Goal: Information Seeking & Learning: Check status

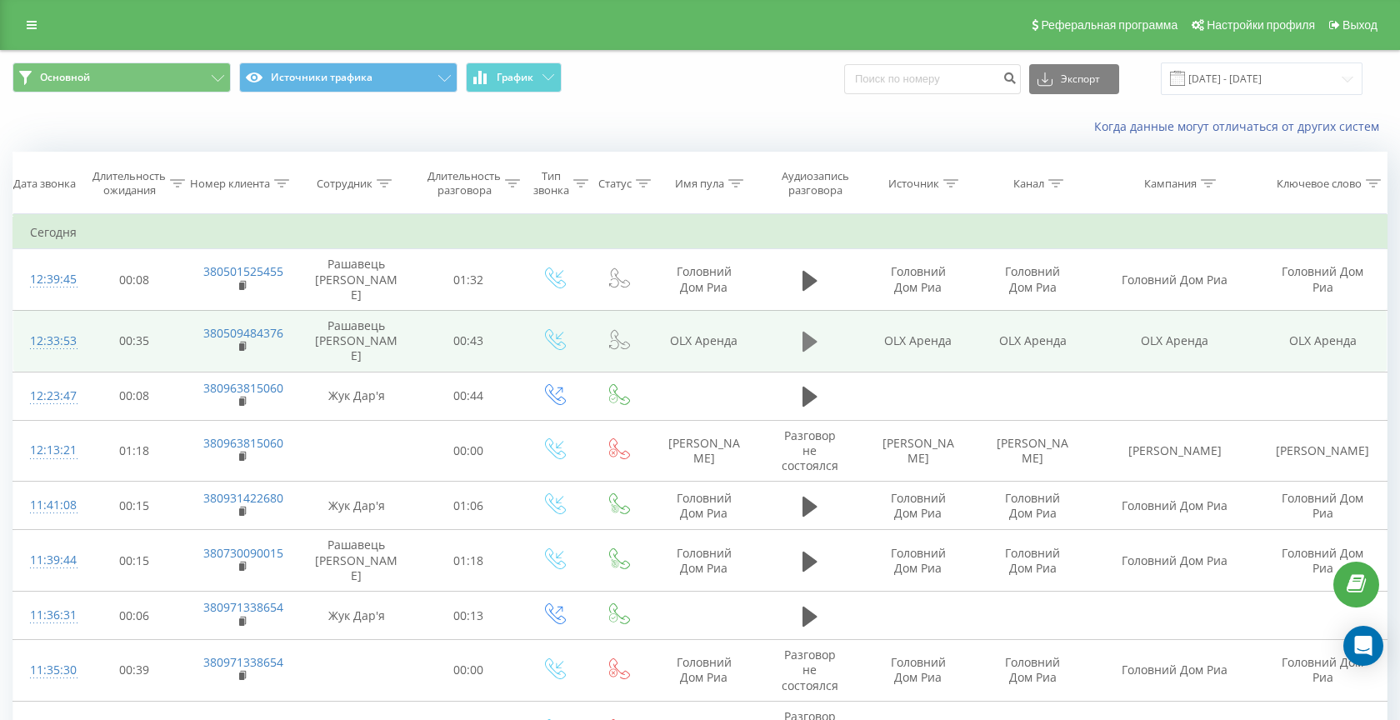
click at [805, 332] on icon at bounding box center [810, 342] width 15 height 20
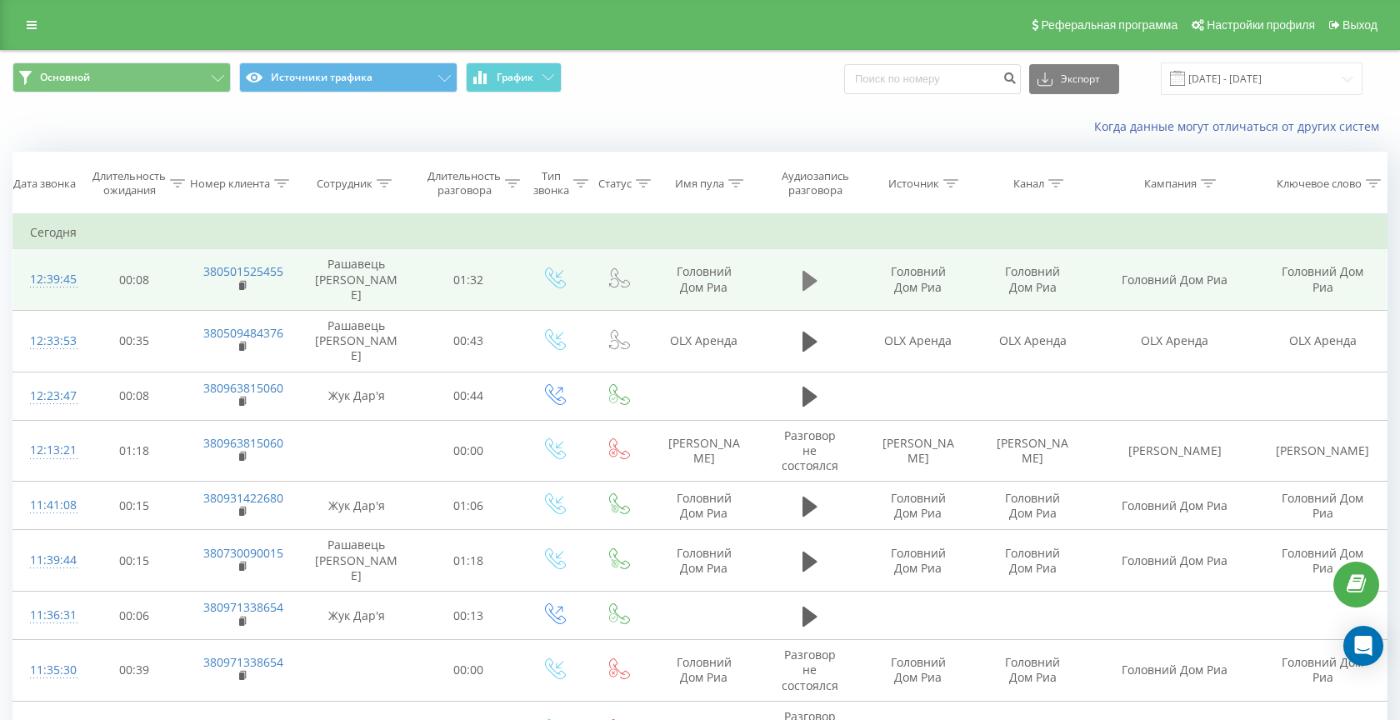
click at [811, 277] on icon at bounding box center [810, 280] width 15 height 20
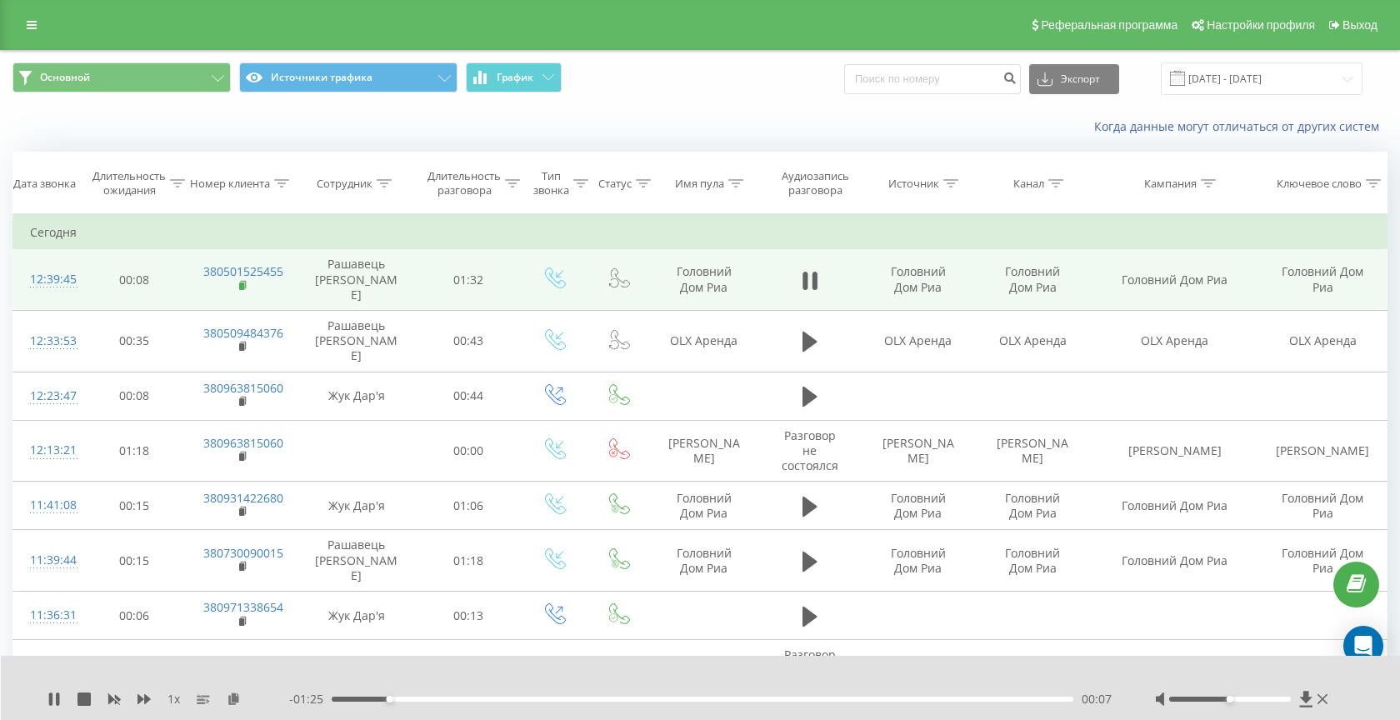
click at [243, 283] on rect at bounding box center [241, 287] width 5 height 8
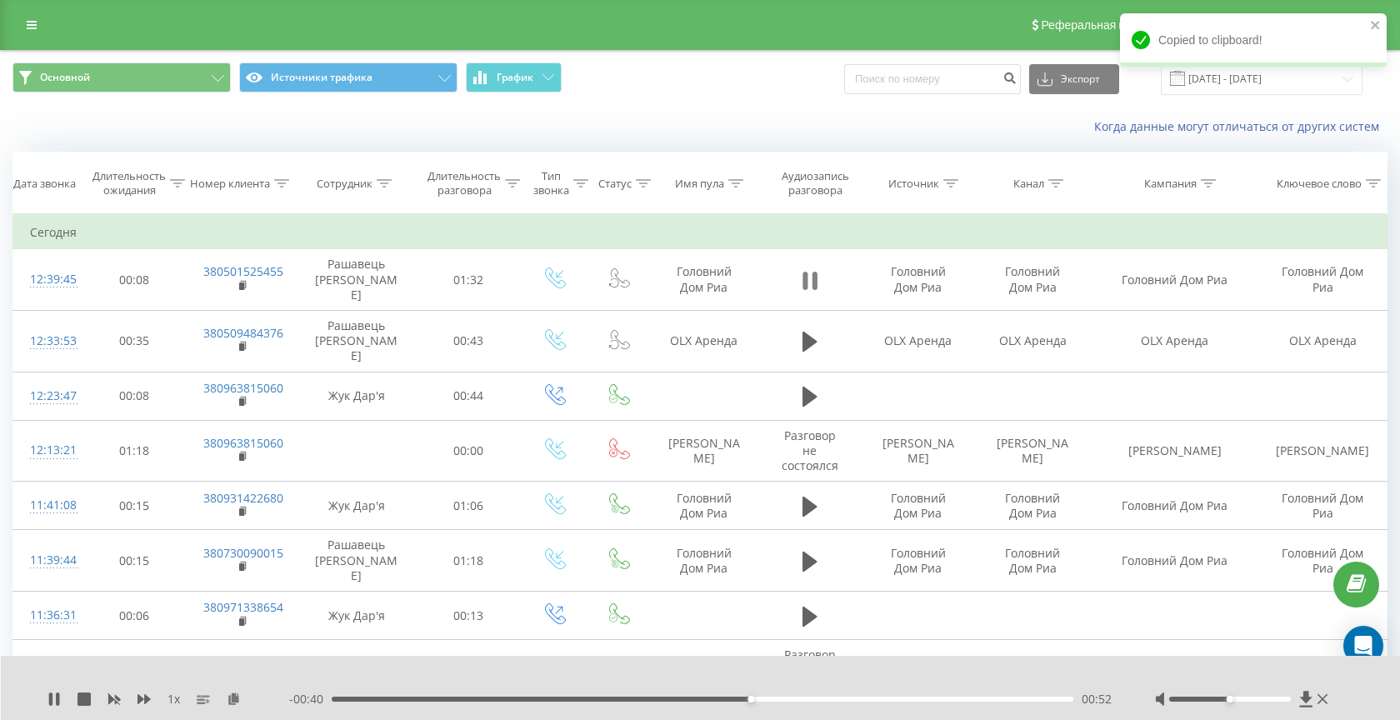
click at [818, 283] on button at bounding box center [810, 280] width 25 height 25
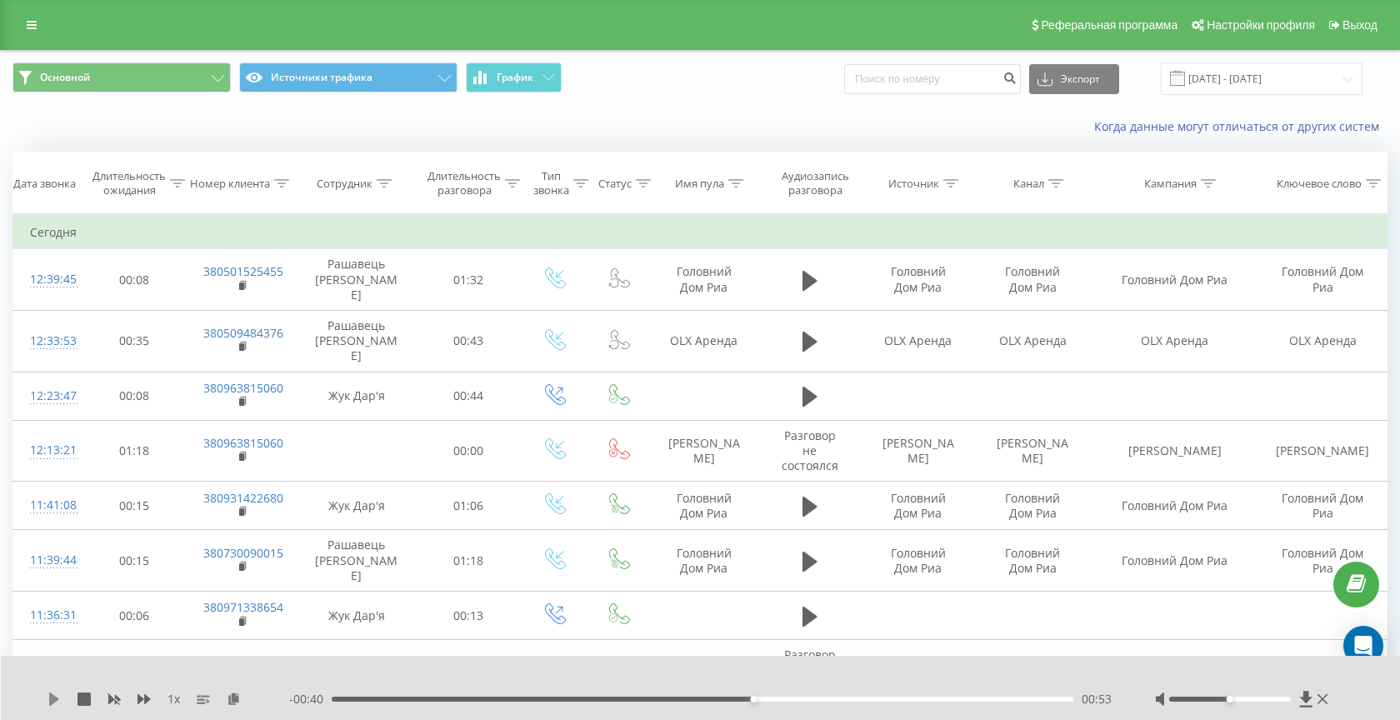
click at [53, 696] on icon at bounding box center [54, 699] width 10 height 13
click at [883, 695] on div "- 00:38 00:54 00:54" at bounding box center [701, 699] width 824 height 17
click at [870, 700] on div "01:07" at bounding box center [703, 699] width 742 height 5
click at [913, 702] on div "- 00:24 01:08 01:08" at bounding box center [701, 699] width 824 height 17
click at [913, 699] on div "01:13" at bounding box center [703, 699] width 742 height 5
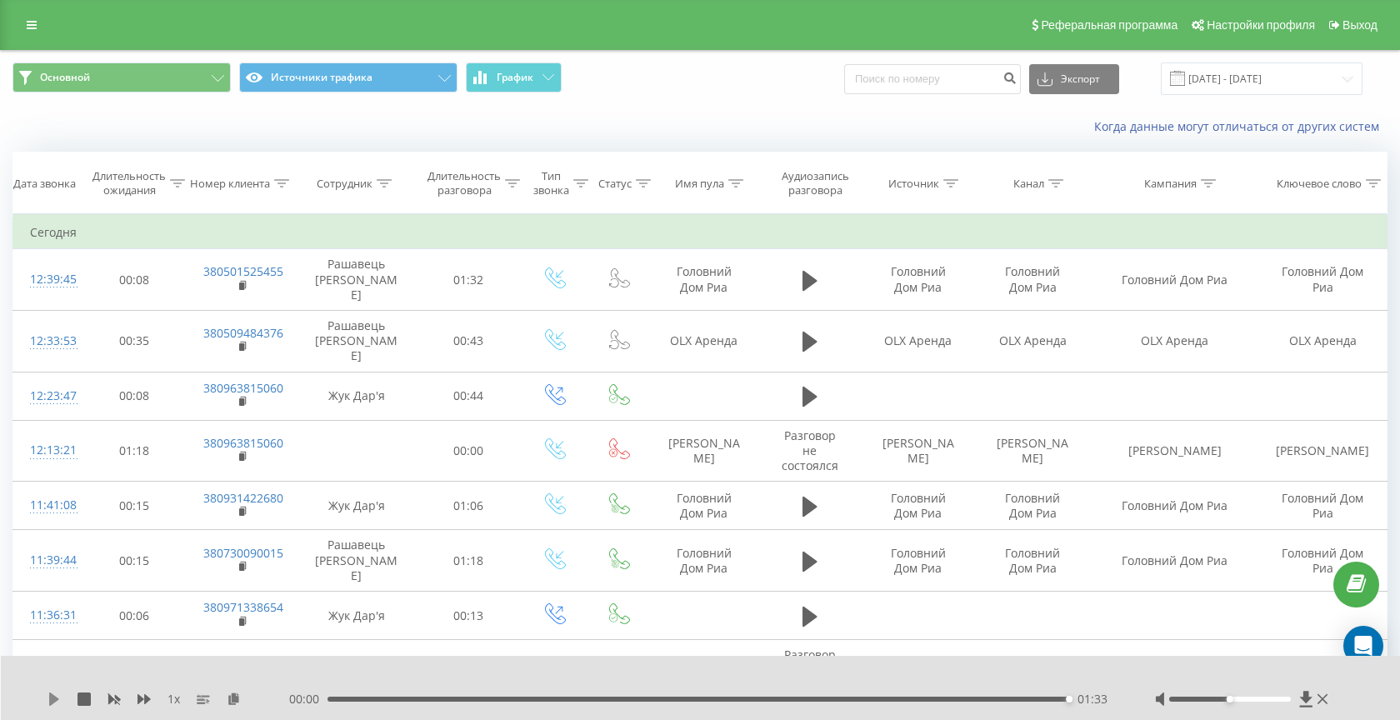
click at [48, 699] on icon at bounding box center [54, 699] width 13 height 13
click at [1030, 699] on div "01:33" at bounding box center [699, 699] width 742 height 5
click at [49, 702] on icon at bounding box center [54, 699] width 10 height 13
click at [965, 697] on div "01:29" at bounding box center [703, 699] width 742 height 5
click at [56, 699] on icon at bounding box center [57, 699] width 3 height 13
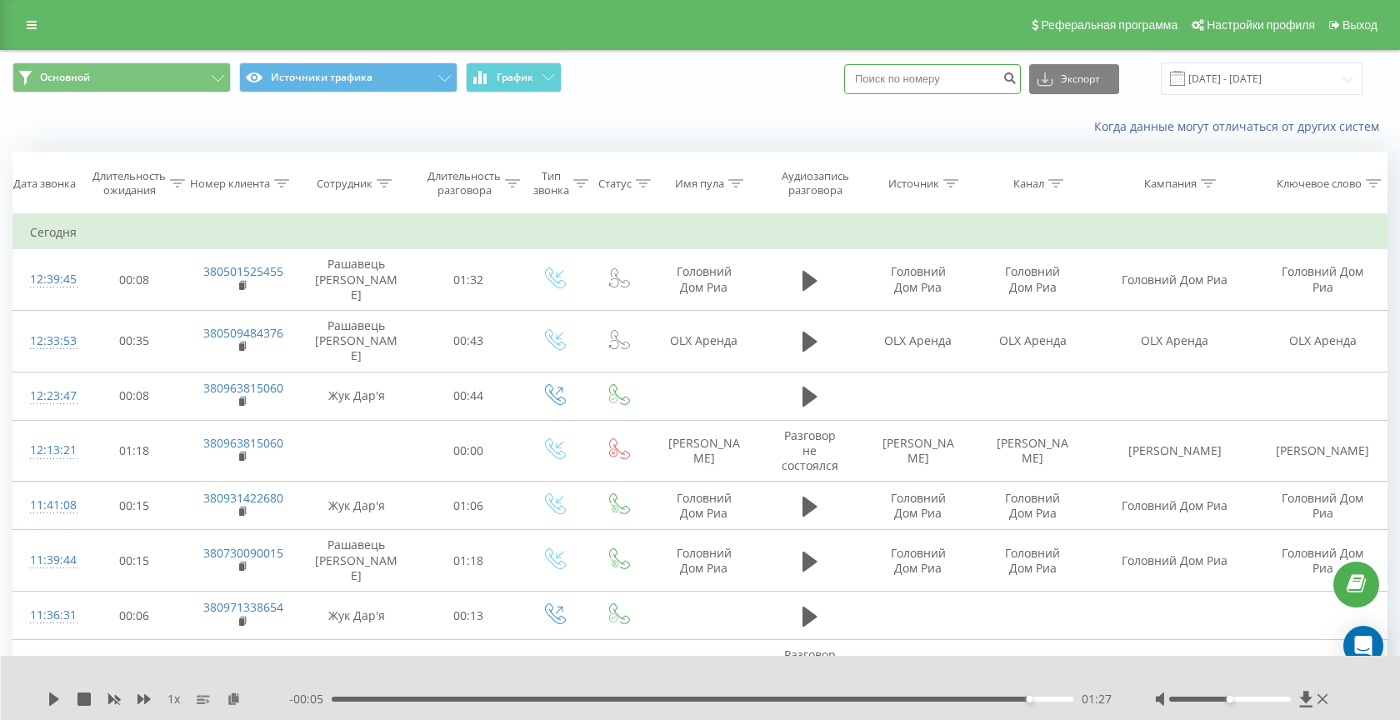
click at [937, 83] on input at bounding box center [932, 79] width 177 height 30
paste input "380683646464"
type input "380683646464"
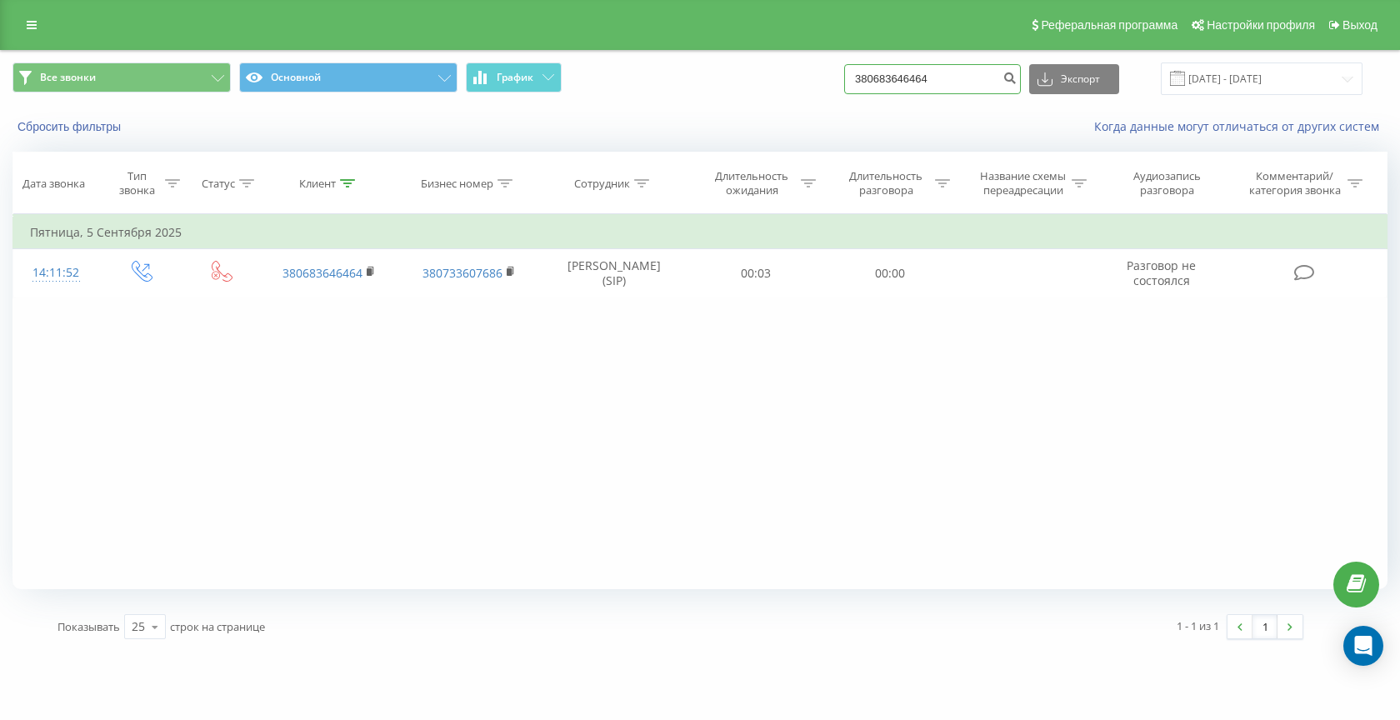
click at [922, 76] on input "380683646464" at bounding box center [932, 79] width 177 height 30
paste input "75587868"
type input "380675587868"
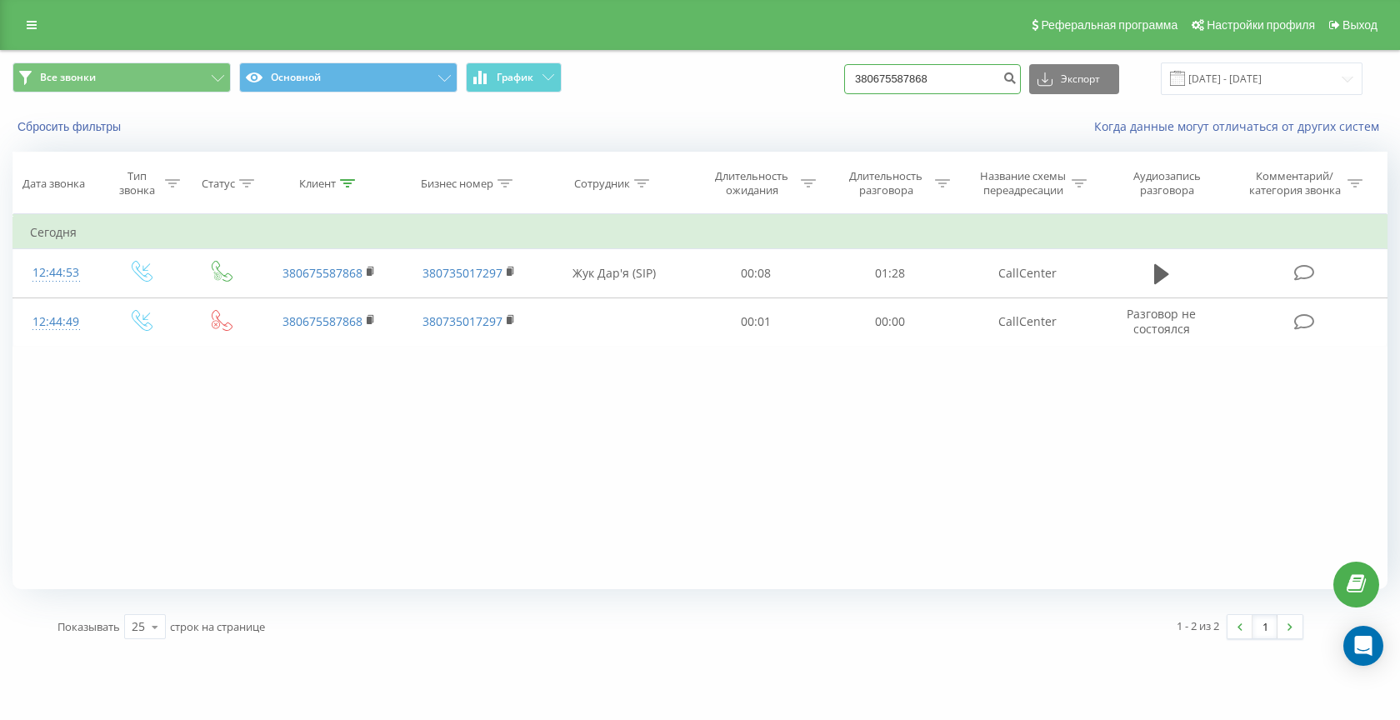
click at [962, 64] on input "380675587868" at bounding box center [932, 79] width 177 height 30
paste input "505114630"
type input "380505114630"
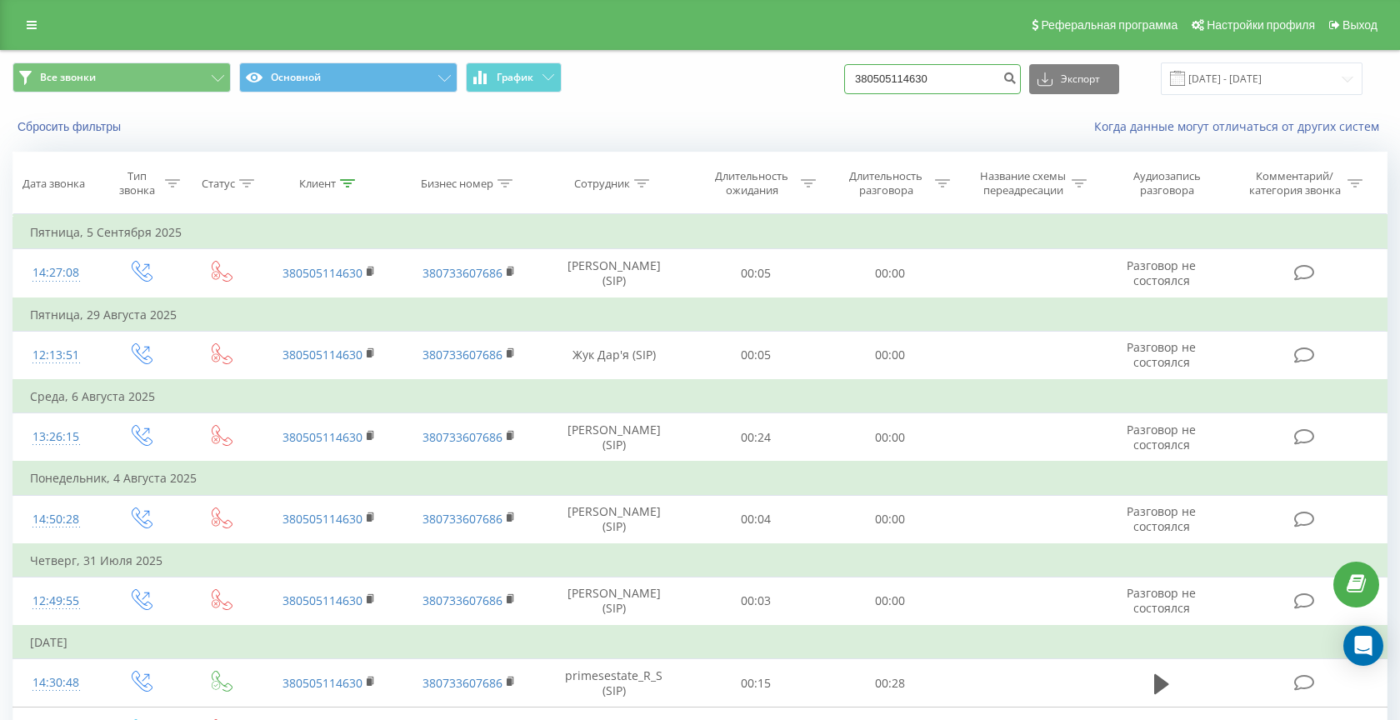
click at [939, 86] on input "380505114630" at bounding box center [932, 79] width 177 height 30
paste input "667889332"
type input "380667889332"
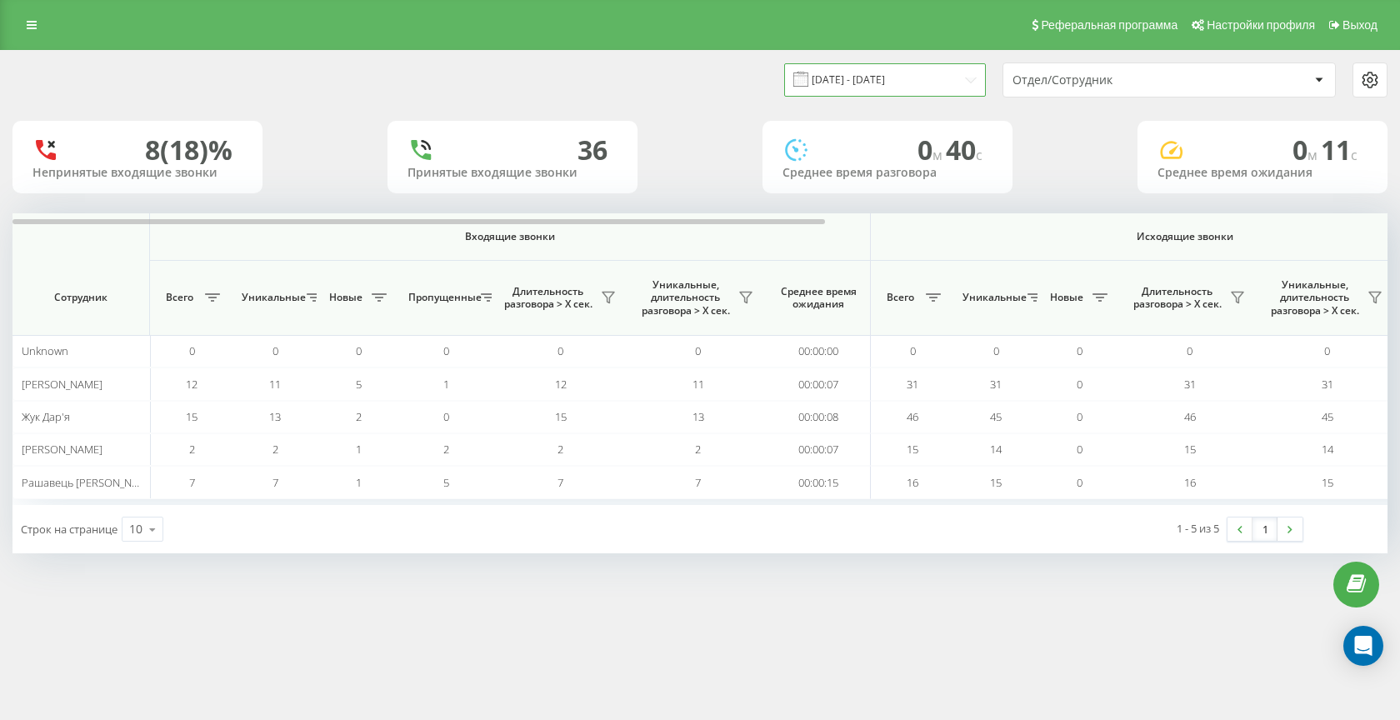
click at [888, 84] on input "18.09.2025 - 18.09.2025" at bounding box center [885, 79] width 202 height 33
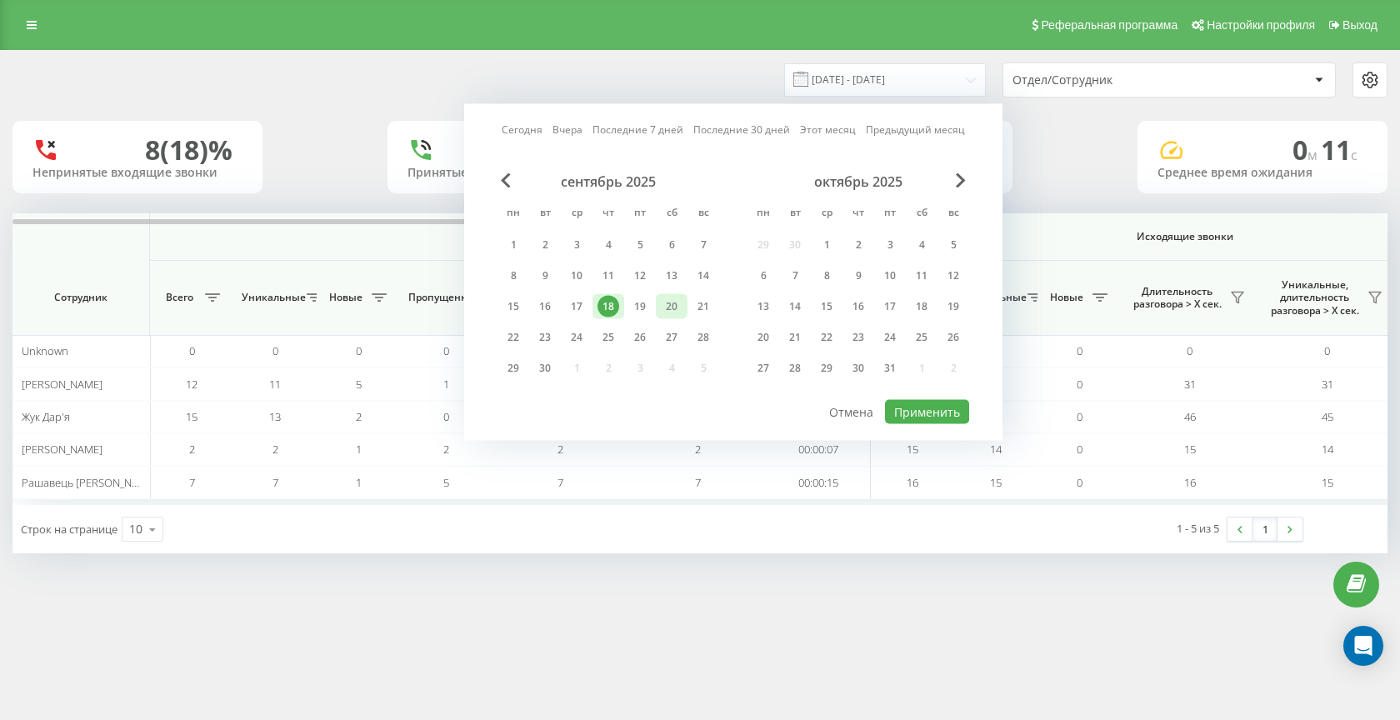
click at [657, 311] on div "20" at bounding box center [672, 306] width 32 height 25
click at [635, 308] on div "19" at bounding box center [640, 307] width 22 height 22
click at [926, 418] on button "Применить" at bounding box center [927, 412] width 84 height 24
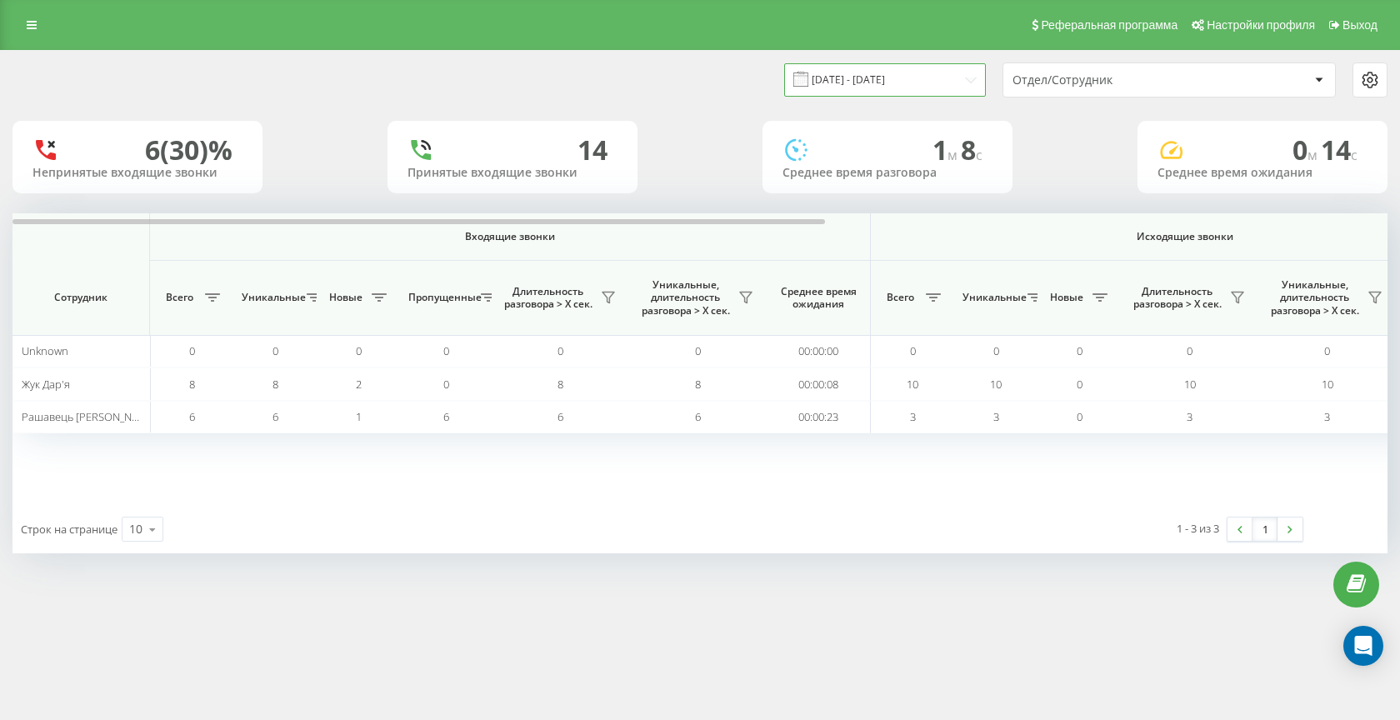
click at [904, 92] on input "19.09.2025 - 20.09.2025" at bounding box center [885, 79] width 202 height 33
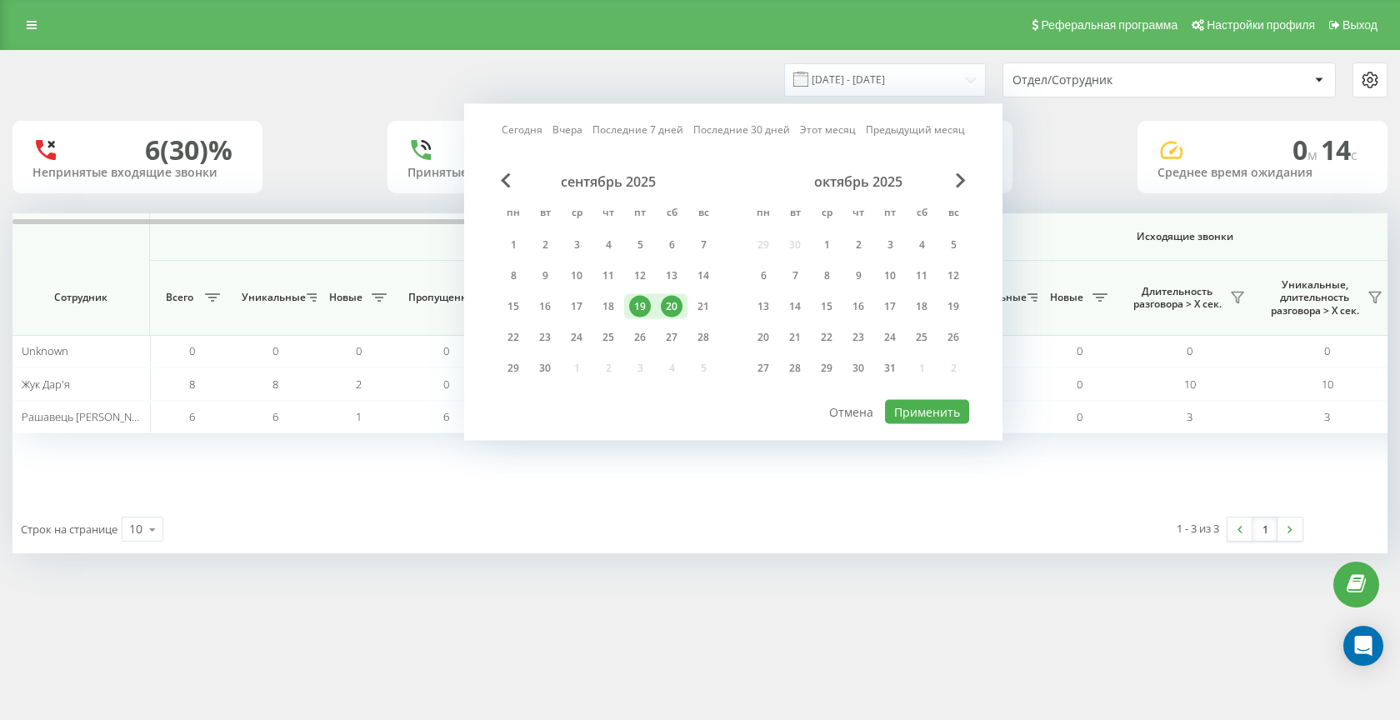
click at [643, 307] on div "19" at bounding box center [640, 307] width 22 height 22
click at [920, 408] on button "Применить" at bounding box center [927, 412] width 84 height 24
type input "19.09.2025 - 19.09.2025"
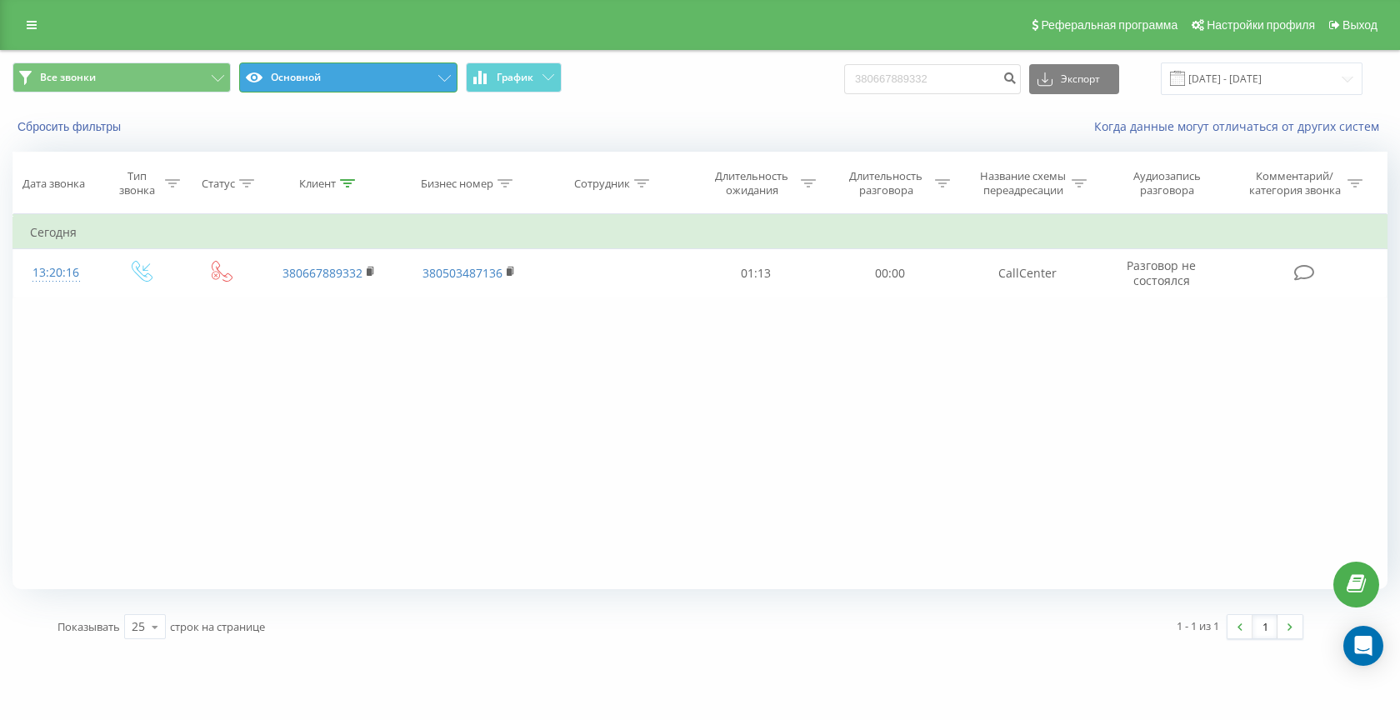
click at [417, 68] on button "Основной" at bounding box center [348, 78] width 218 height 30
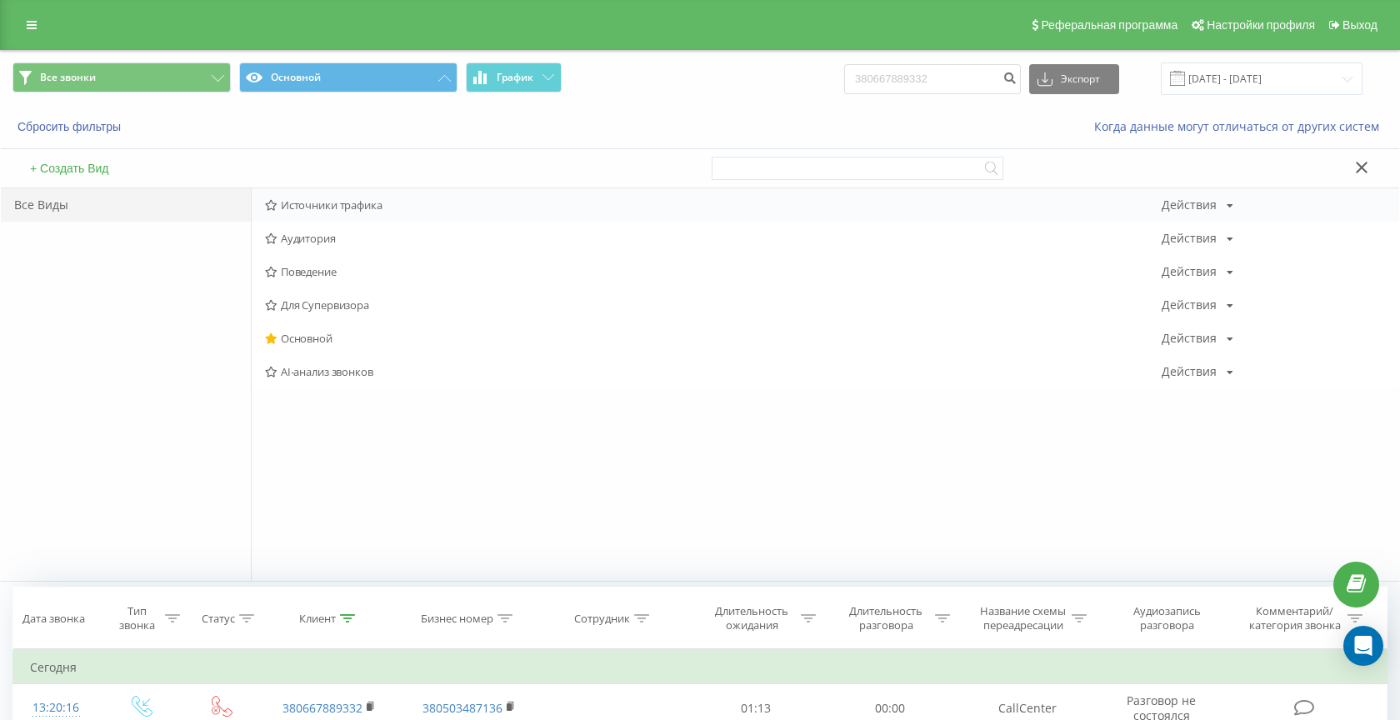
click at [358, 203] on span "Источники трафика" at bounding box center [713, 205] width 897 height 12
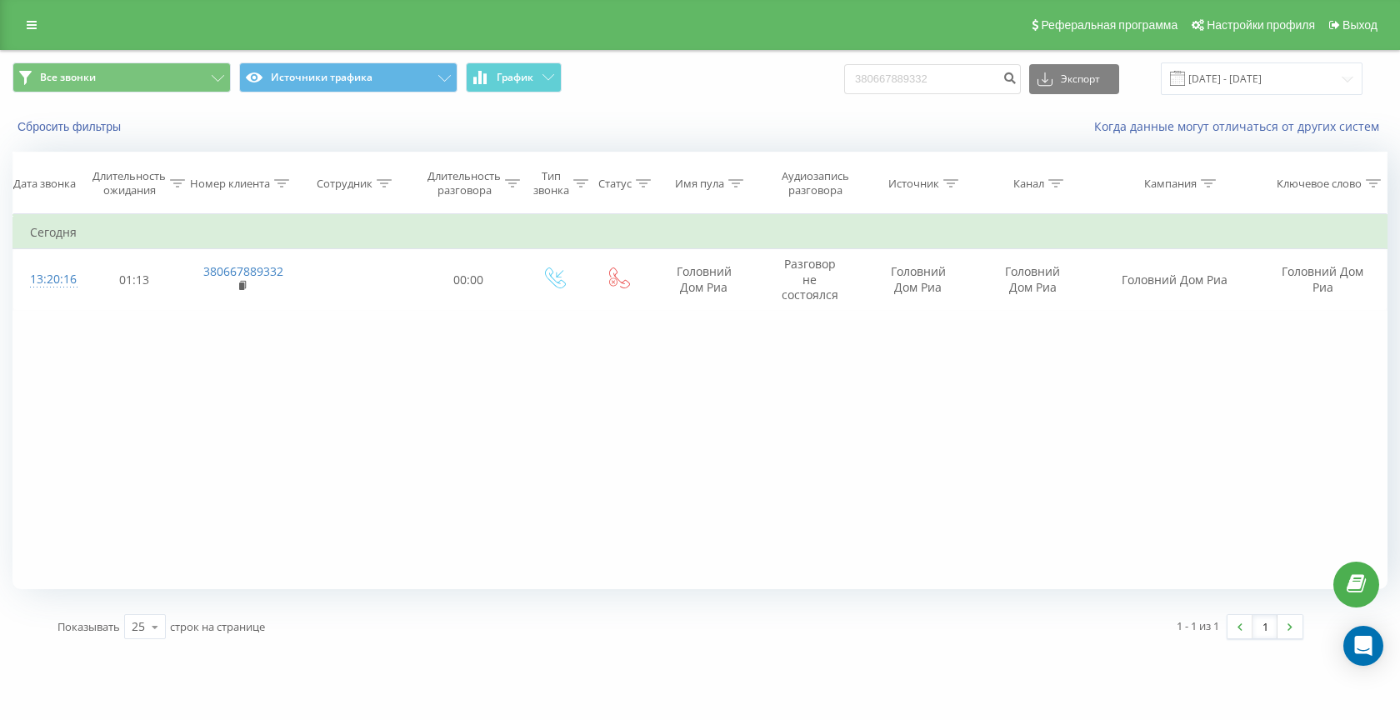
click at [962, 94] on div "380667889332 Экспорт .csv .xls .xlsx [DATE] - [DATE]" at bounding box center [1103, 79] width 518 height 33
click at [941, 78] on input "380667889332" at bounding box center [932, 79] width 177 height 30
paste input "84830400"
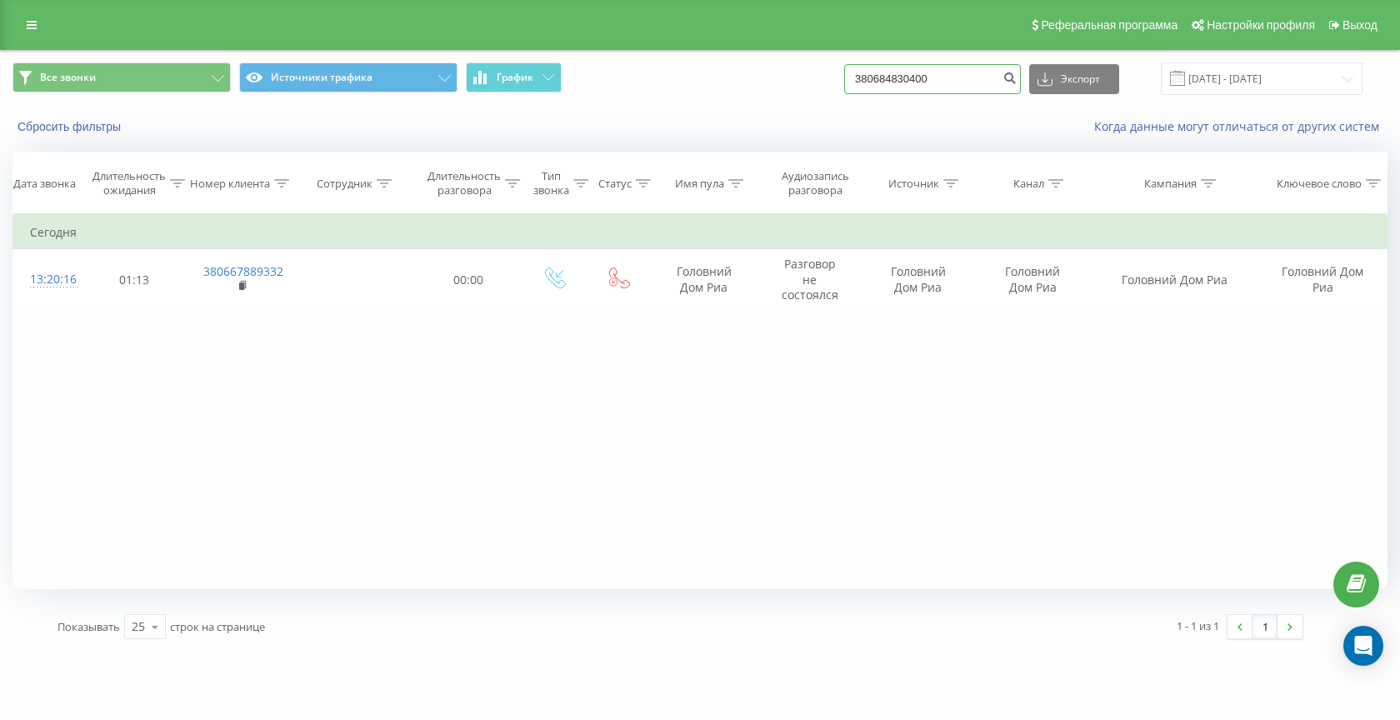
type input "380684830400"
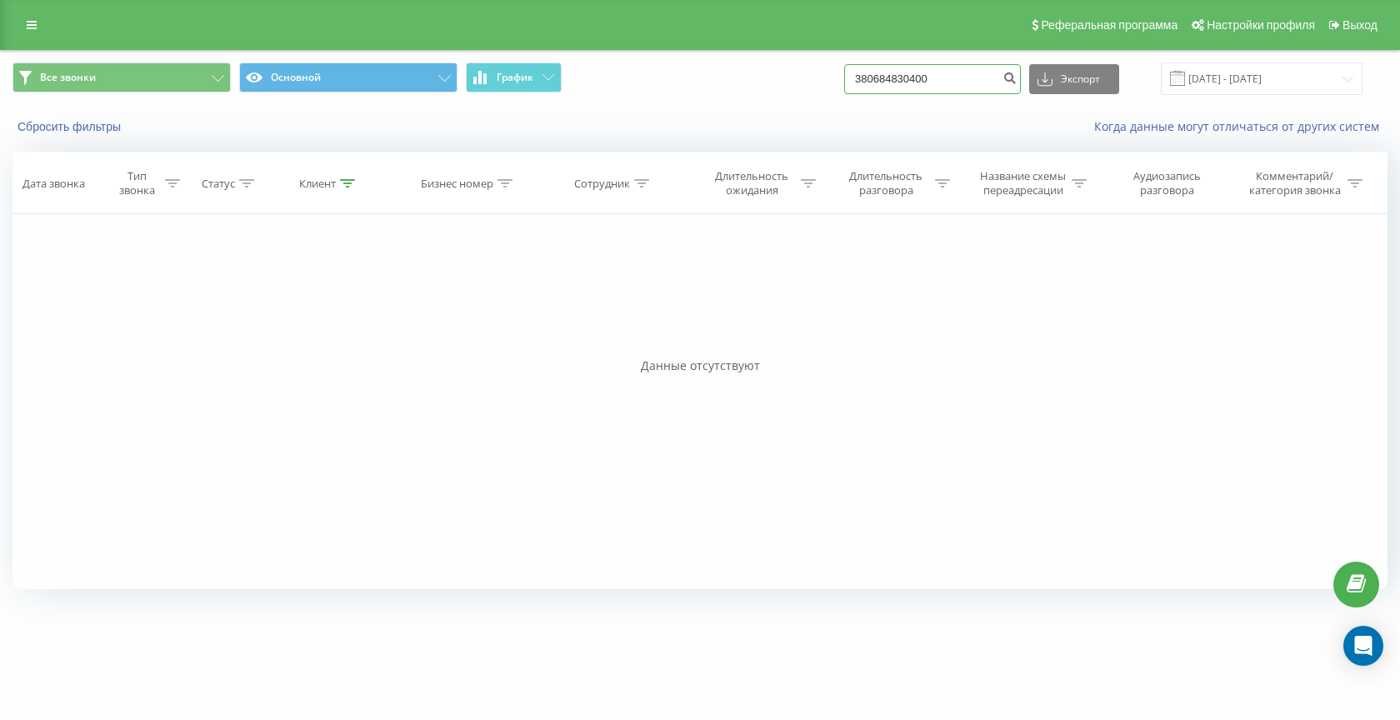
click at [960, 78] on input "380684830400" at bounding box center [932, 79] width 177 height 30
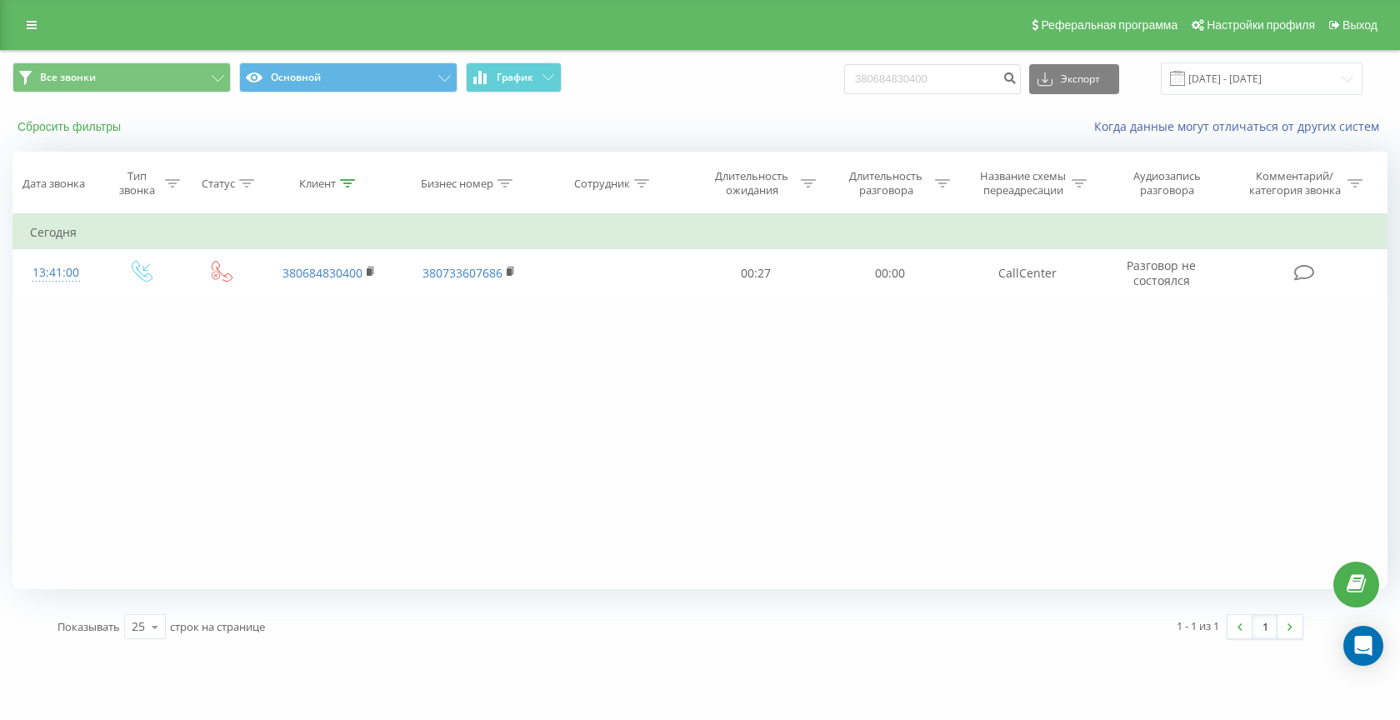
click at [66, 128] on button "Сбросить фильтры" at bounding box center [71, 126] width 117 height 15
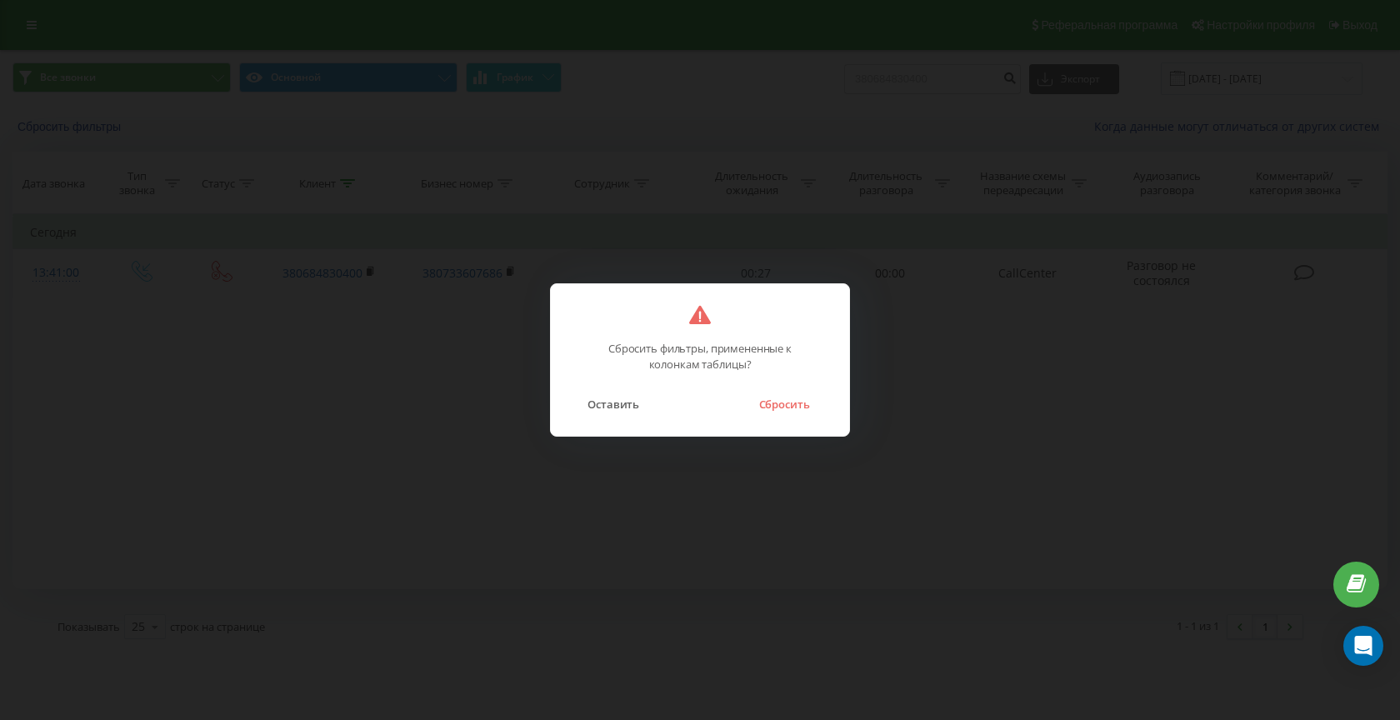
click at [785, 407] on button "Сбросить" at bounding box center [784, 404] width 68 height 22
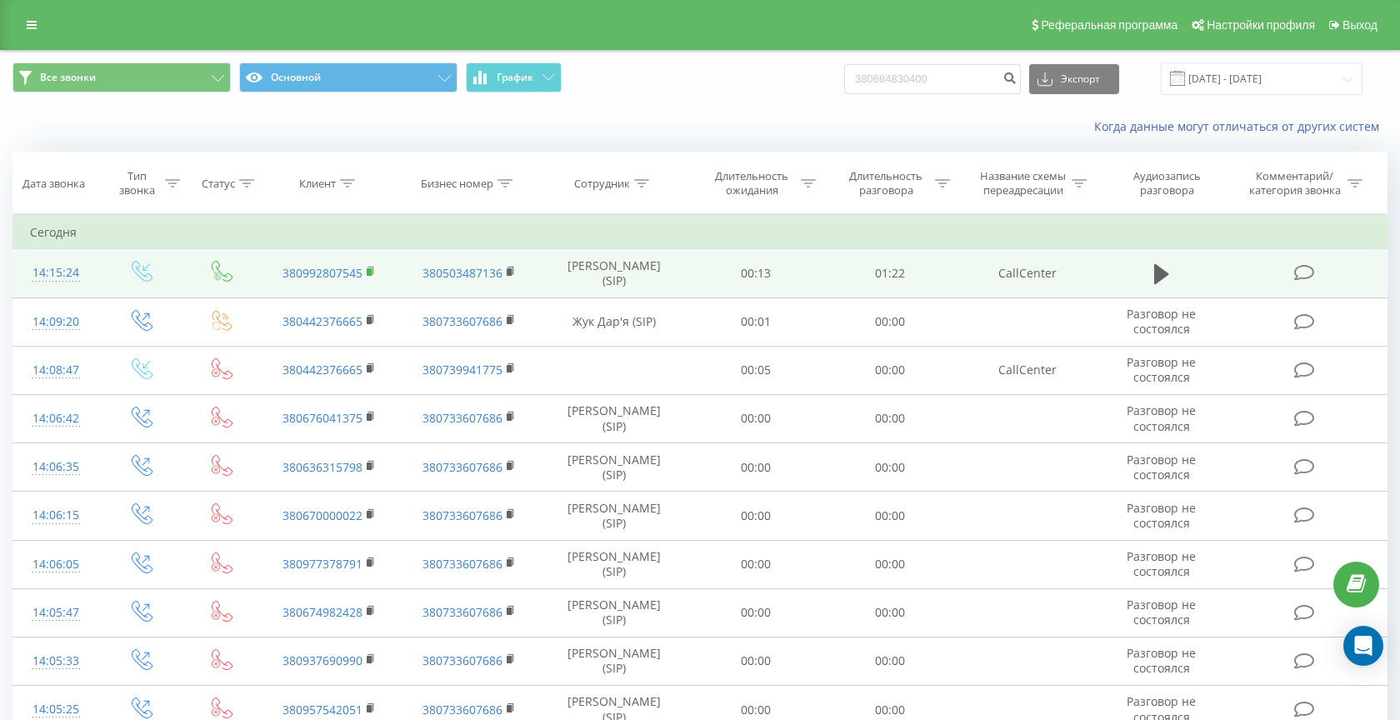
click at [369, 271] on rect at bounding box center [369, 272] width 5 height 8
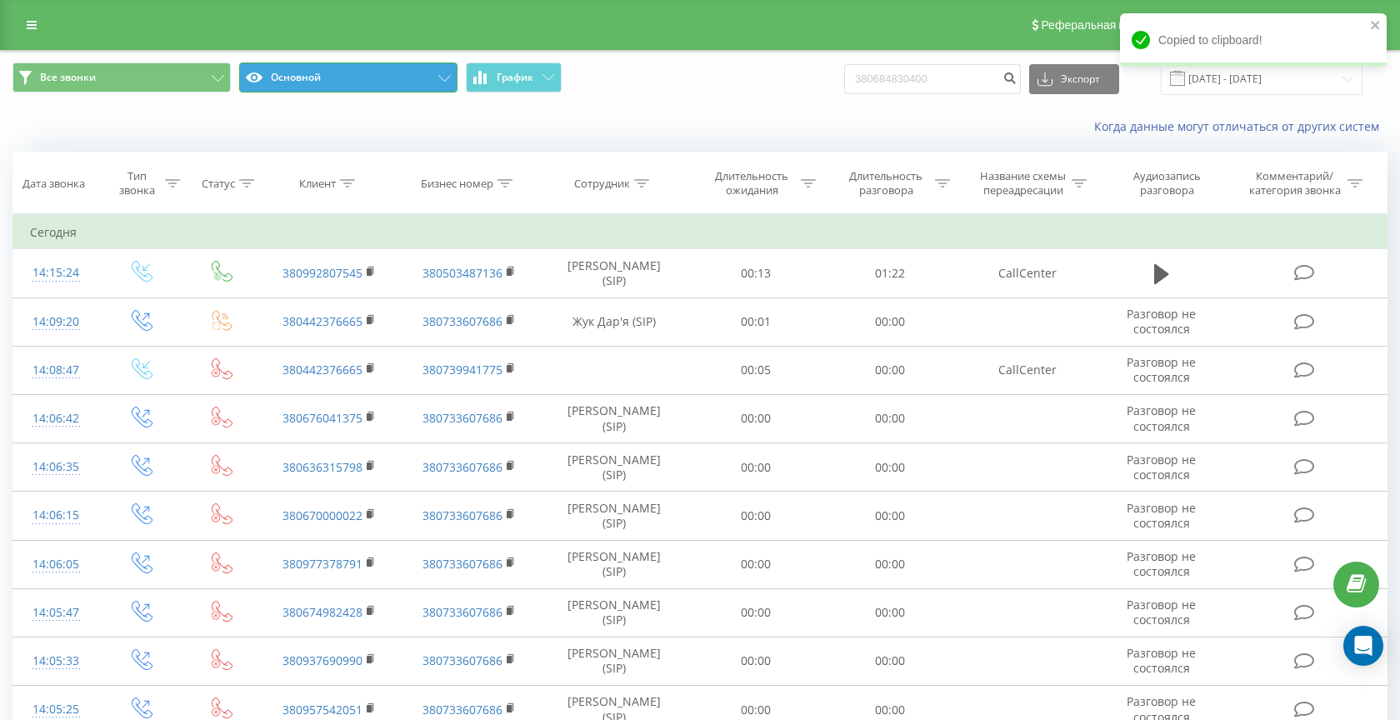
click at [344, 71] on button "Основной" at bounding box center [348, 78] width 218 height 30
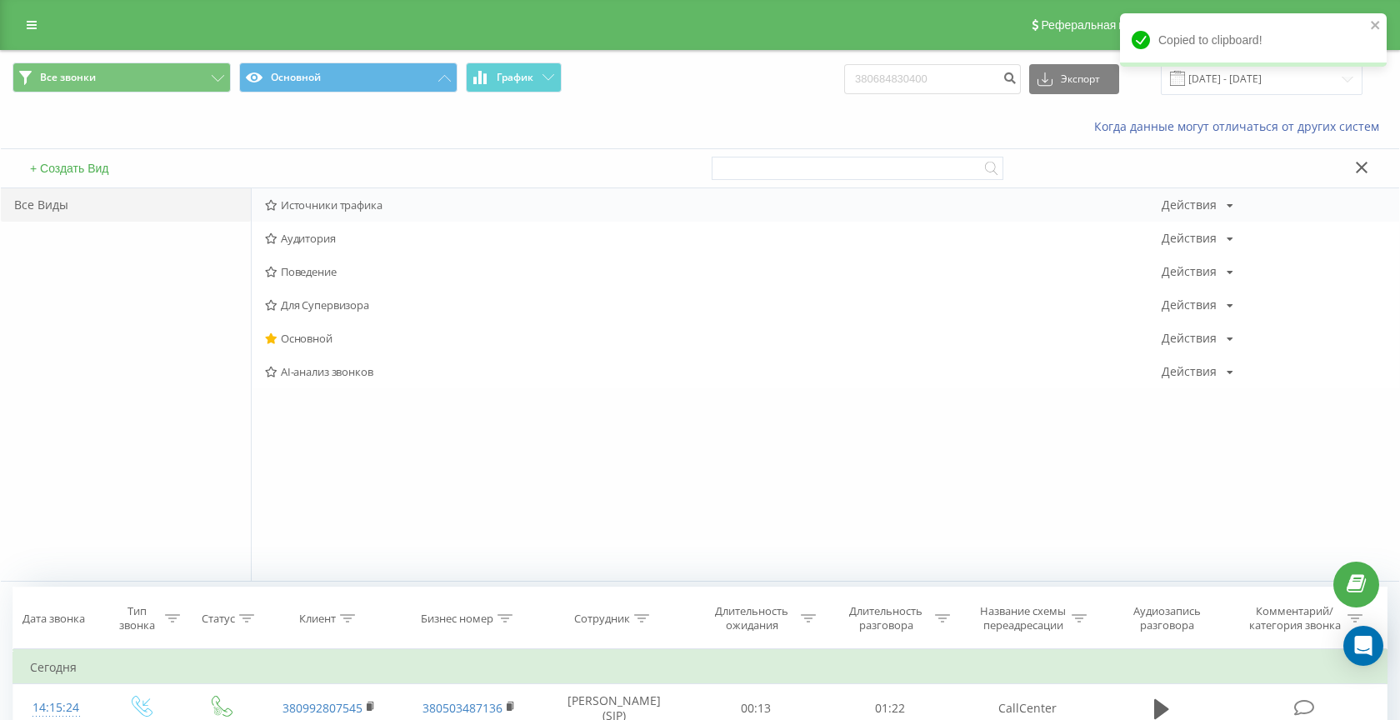
click at [302, 205] on span "Источники трафика" at bounding box center [713, 205] width 897 height 12
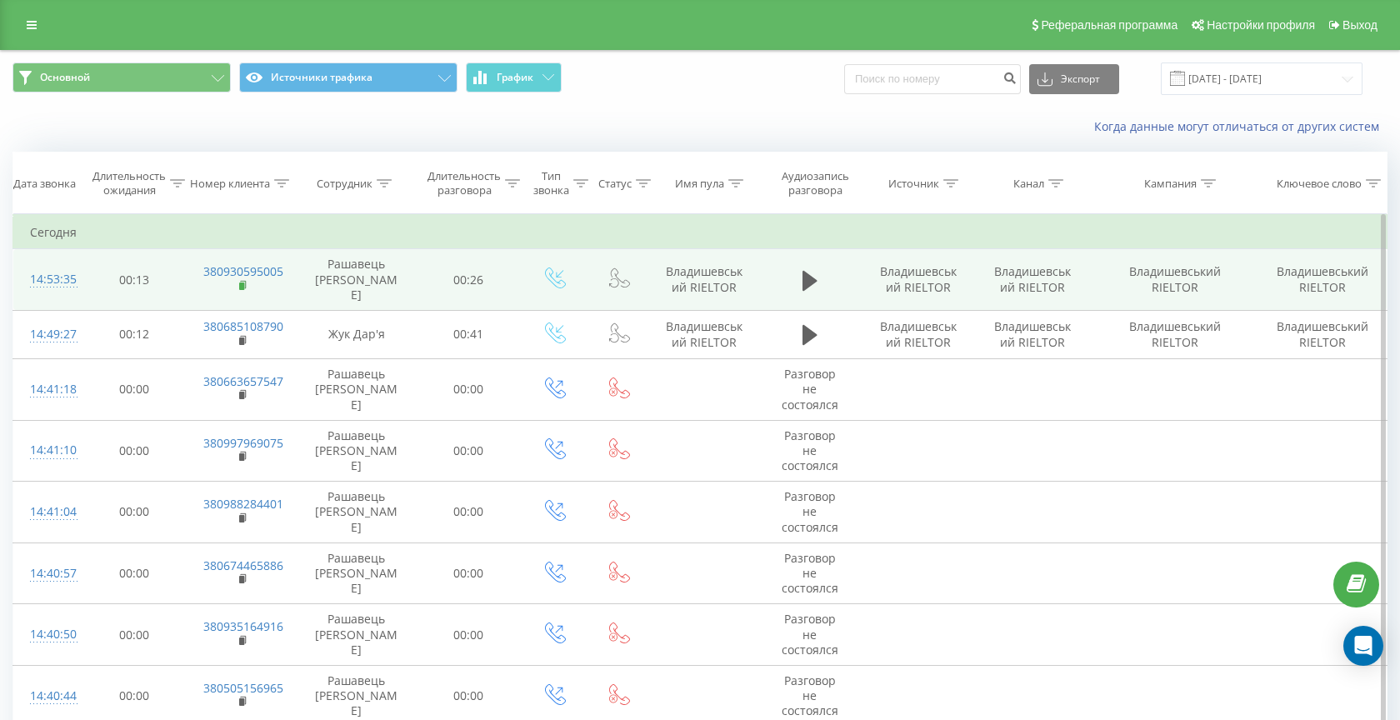
click at [243, 283] on rect at bounding box center [241, 287] width 5 height 8
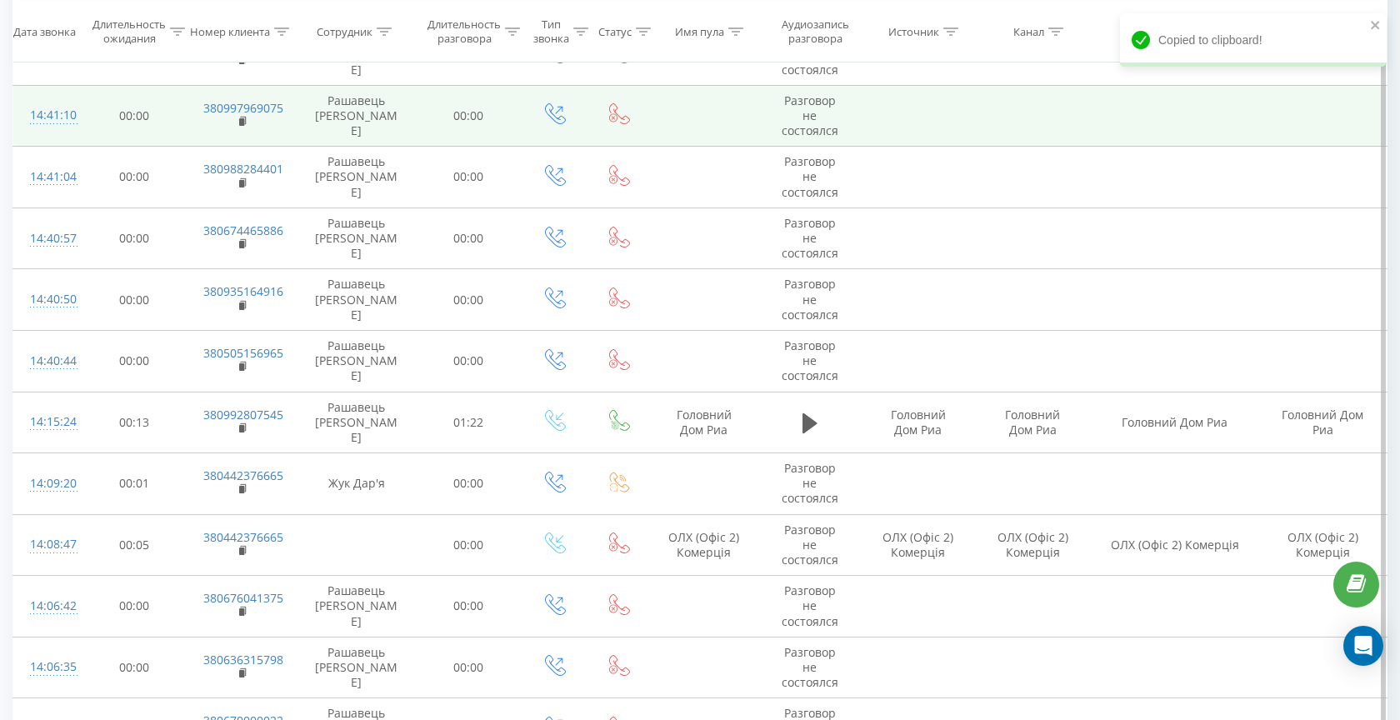
scroll to position [357, 0]
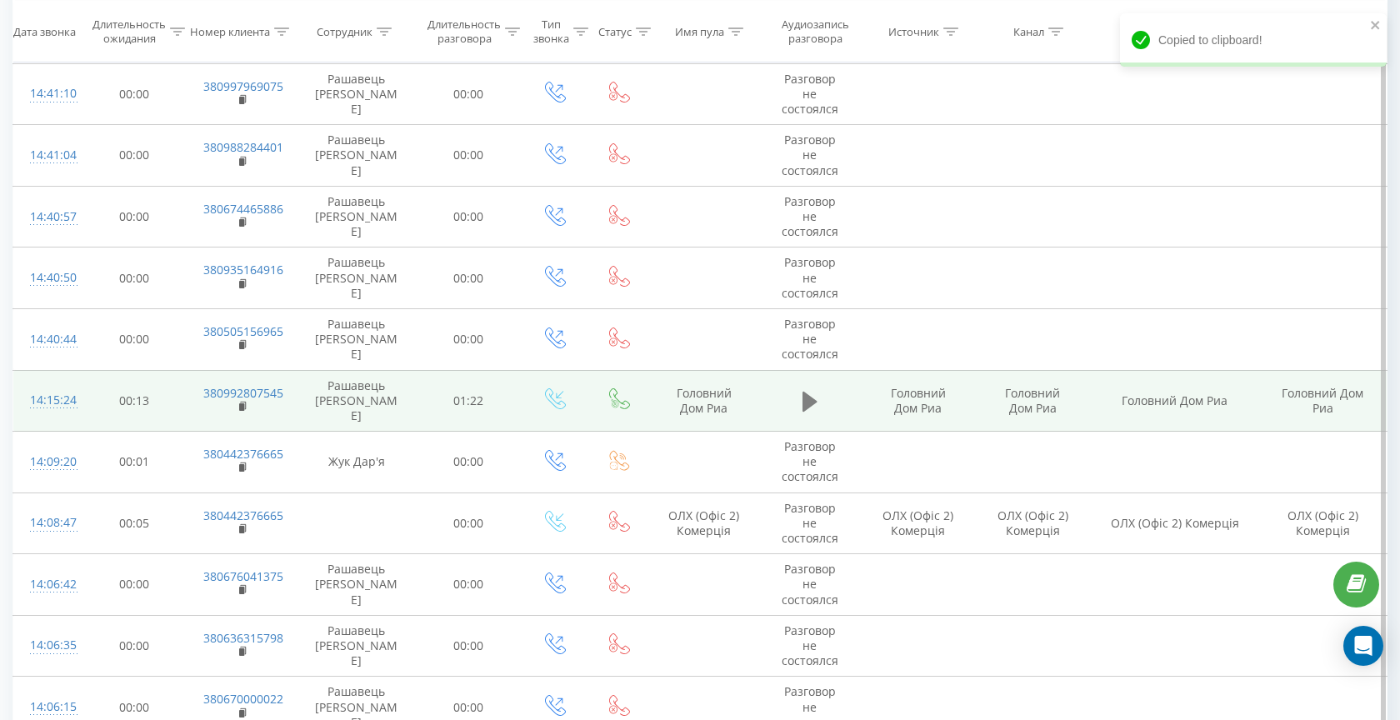
click at [808, 390] on icon at bounding box center [810, 401] width 15 height 23
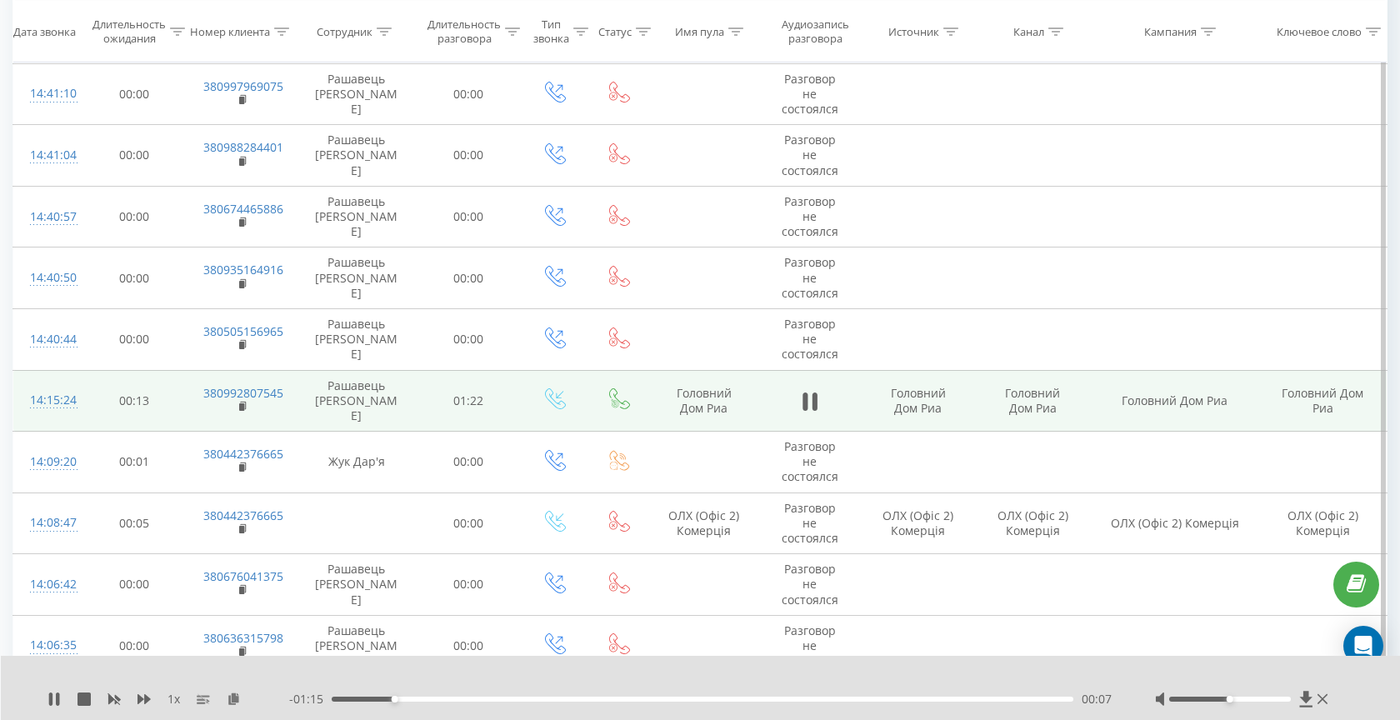
click at [53, 705] on icon at bounding box center [54, 699] width 13 height 13
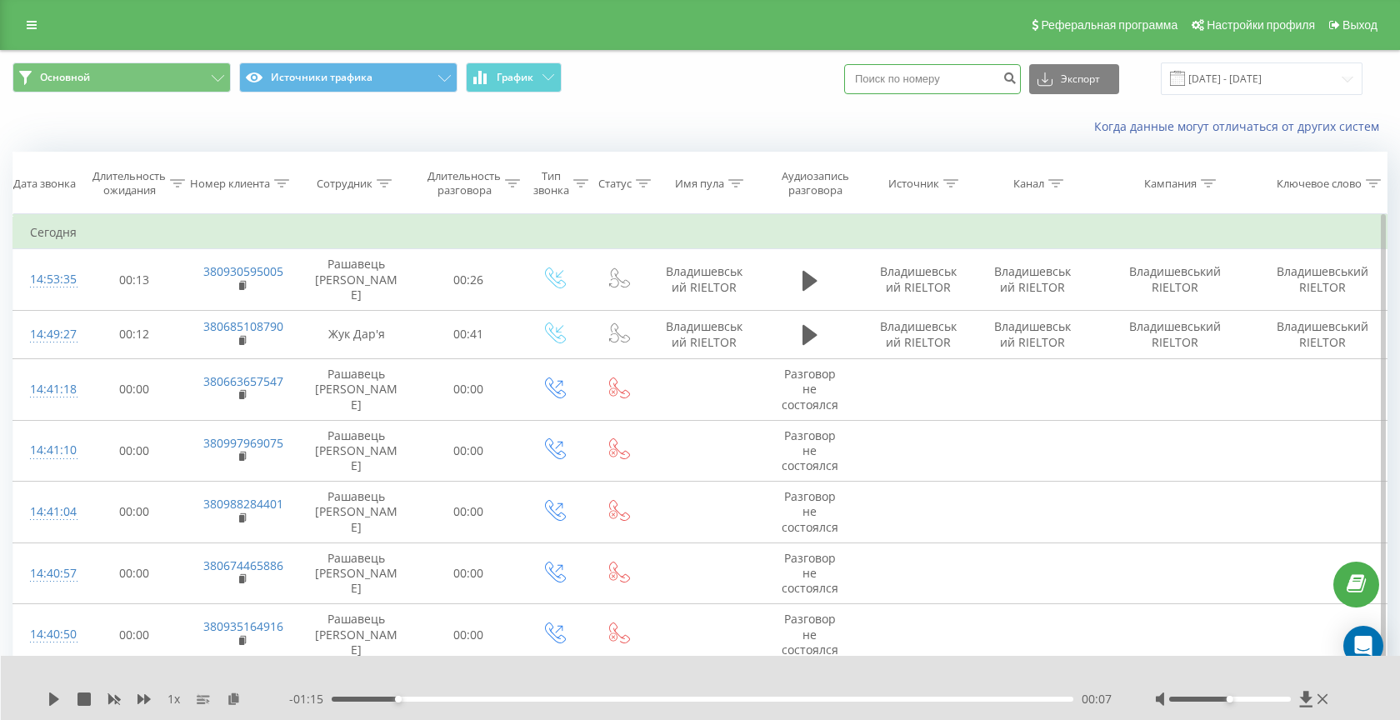
click at [947, 90] on input at bounding box center [932, 79] width 177 height 30
paste input "380977799888"
type input "380977799888"
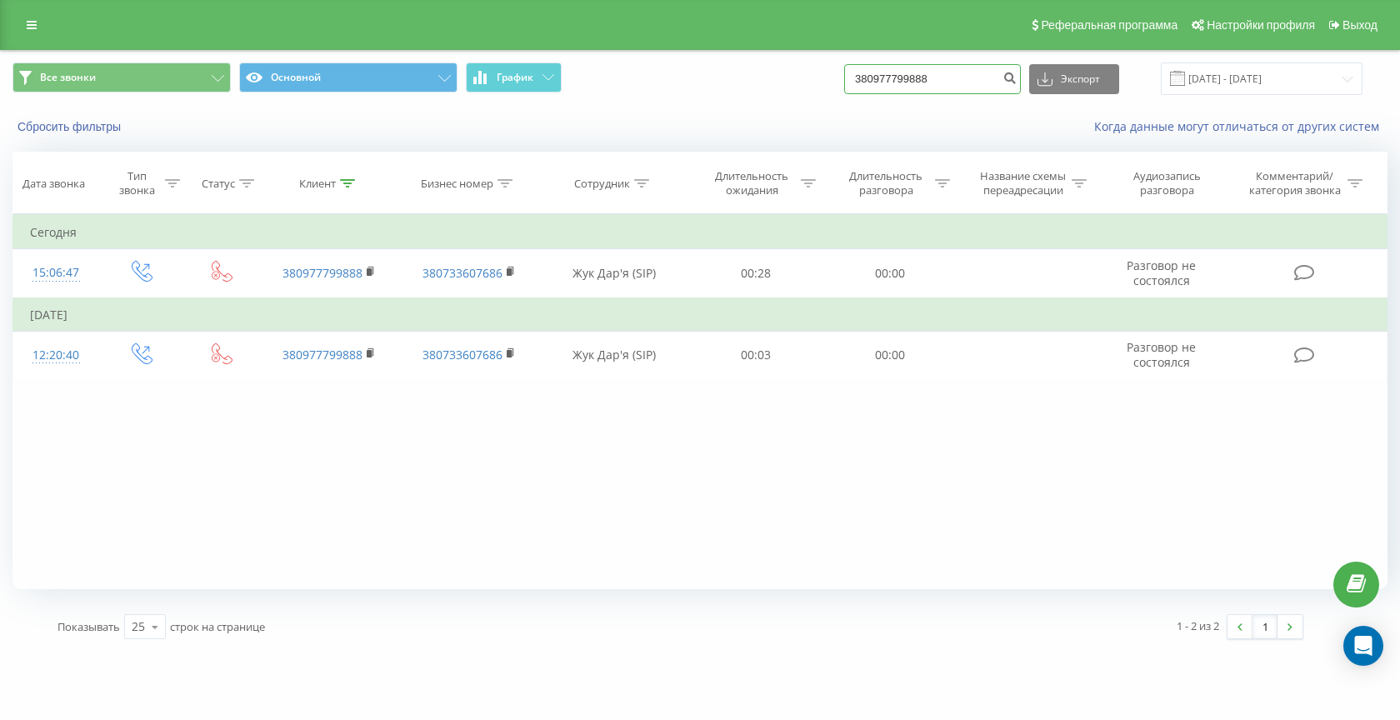
click at [942, 75] on input "380977799888" at bounding box center [932, 79] width 177 height 30
paste input "63393033"
type input "380633930338"
click at [912, 73] on input "380633930338" at bounding box center [932, 79] width 177 height 30
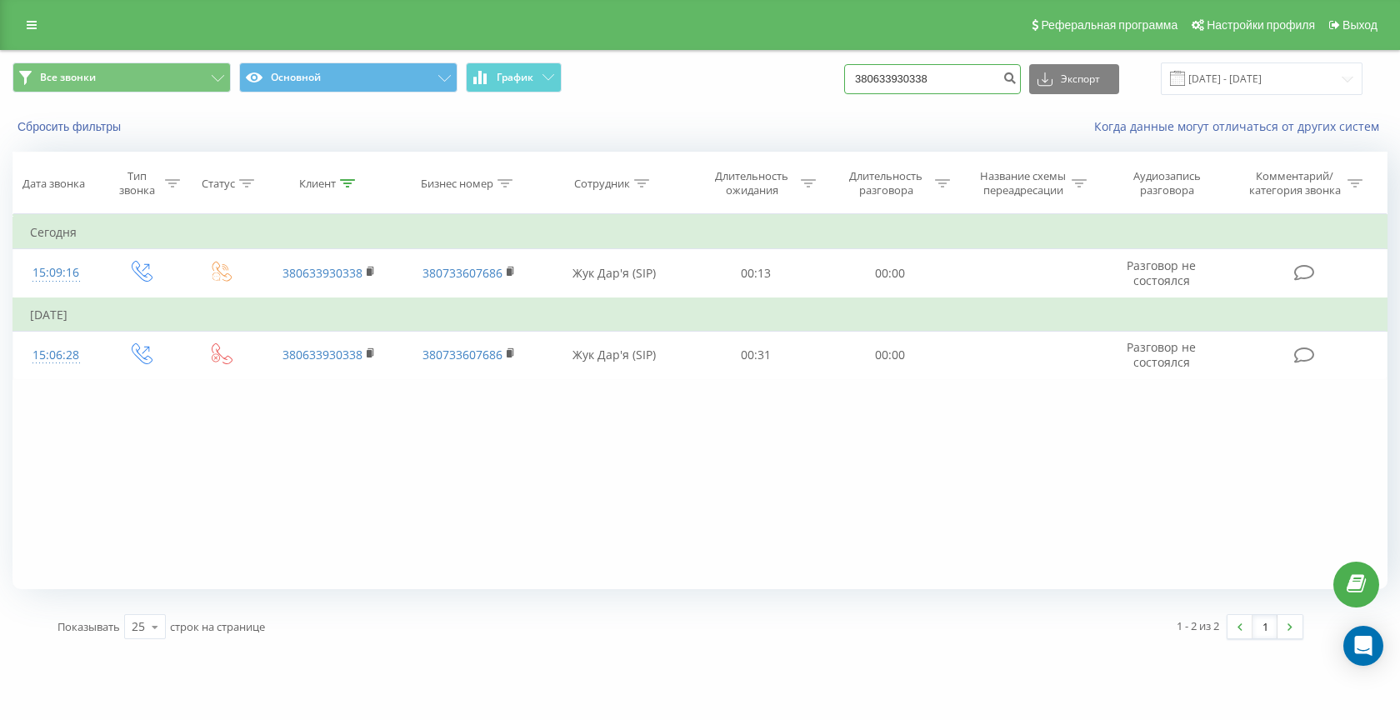
click at [912, 73] on input "380633930338" at bounding box center [932, 79] width 177 height 30
paste input "950951649"
type input "380950951649"
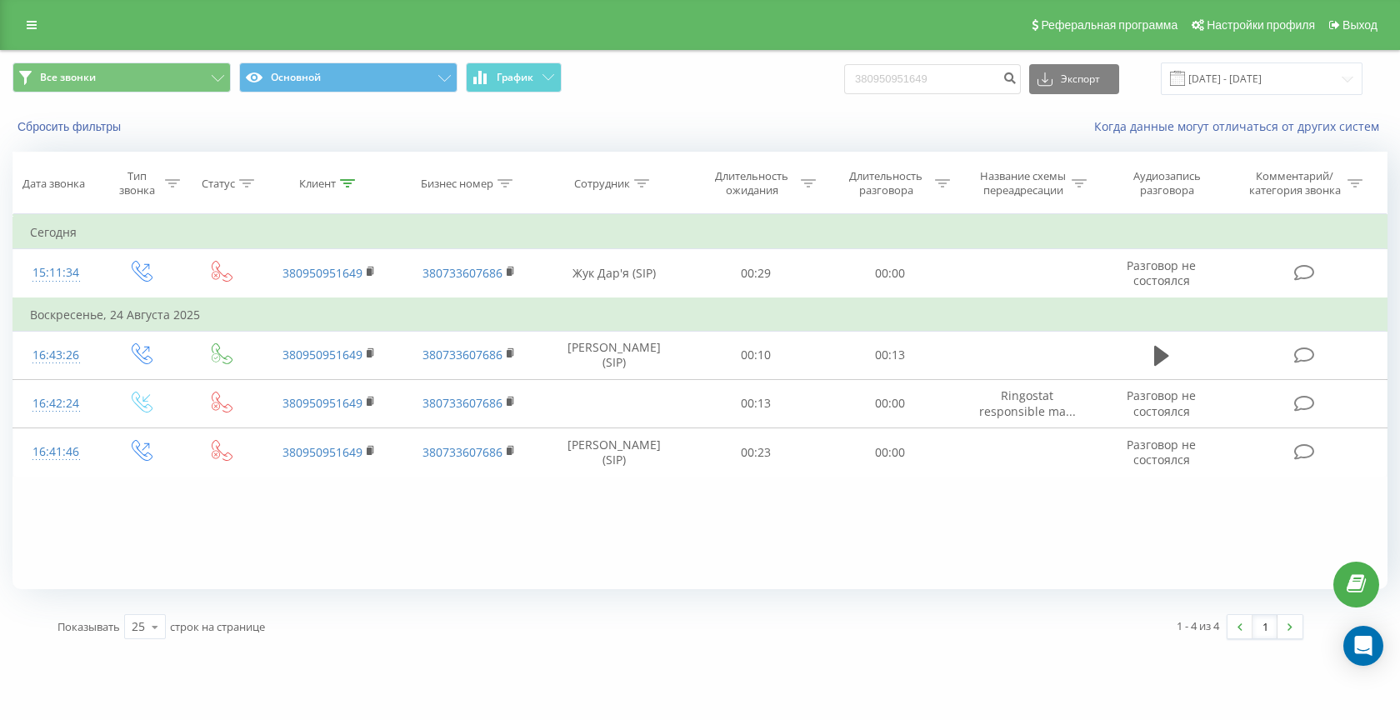
click at [893, 53] on div "Все звонки Основной График 380950951649 Экспорт .csv .xls .xlsx [DATE] - [DATE]" at bounding box center [700, 79] width 1399 height 56
click at [937, 88] on input "380950951649" at bounding box center [932, 79] width 177 height 30
paste input "73486330"
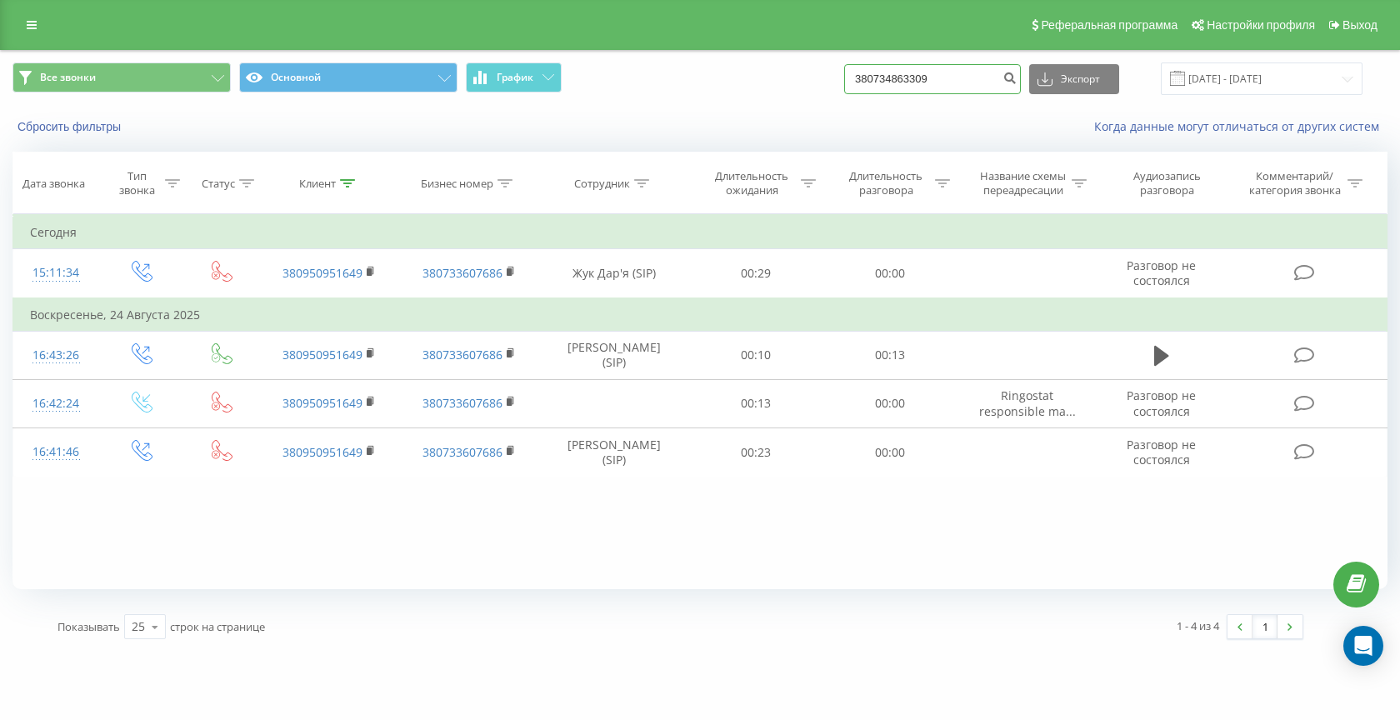
type input "380734863309"
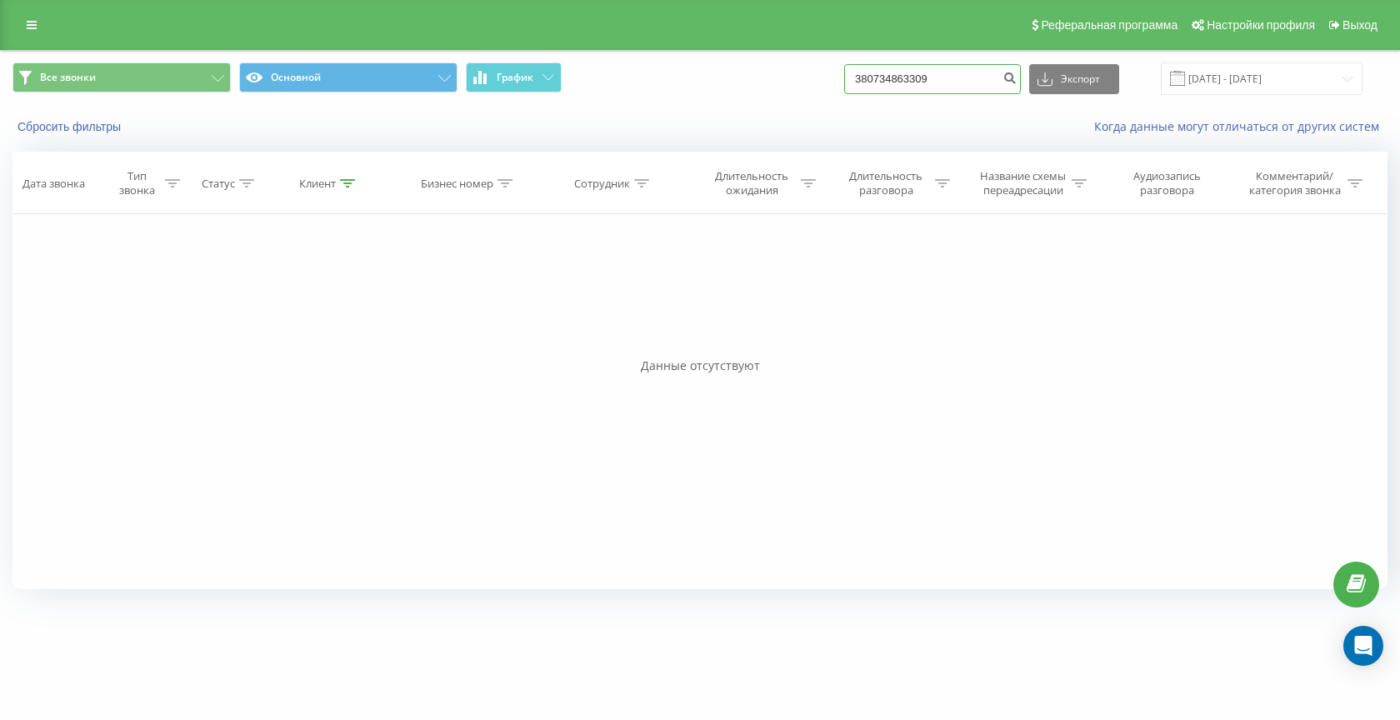
click at [958, 80] on input "380734863309" at bounding box center [932, 79] width 177 height 30
paste input "992246648"
type input "380992246648"
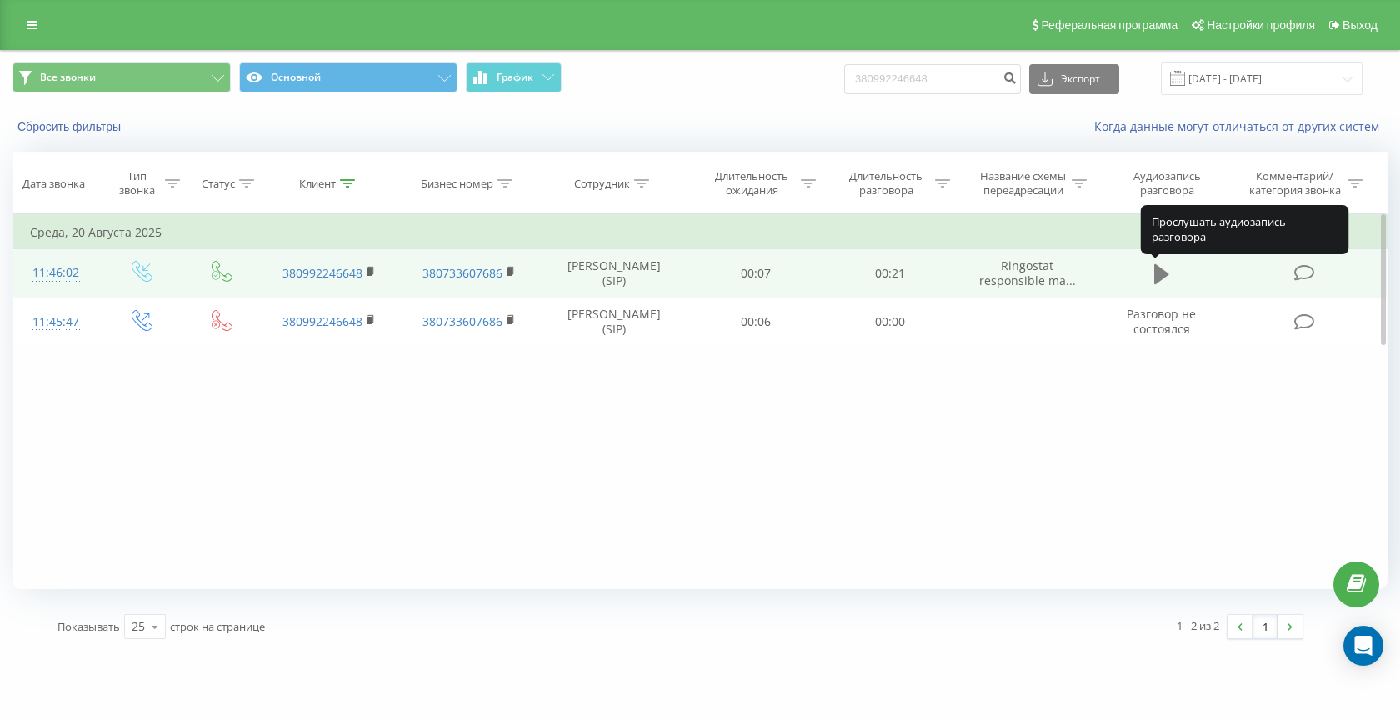
click at [1165, 279] on icon at bounding box center [1162, 274] width 15 height 23
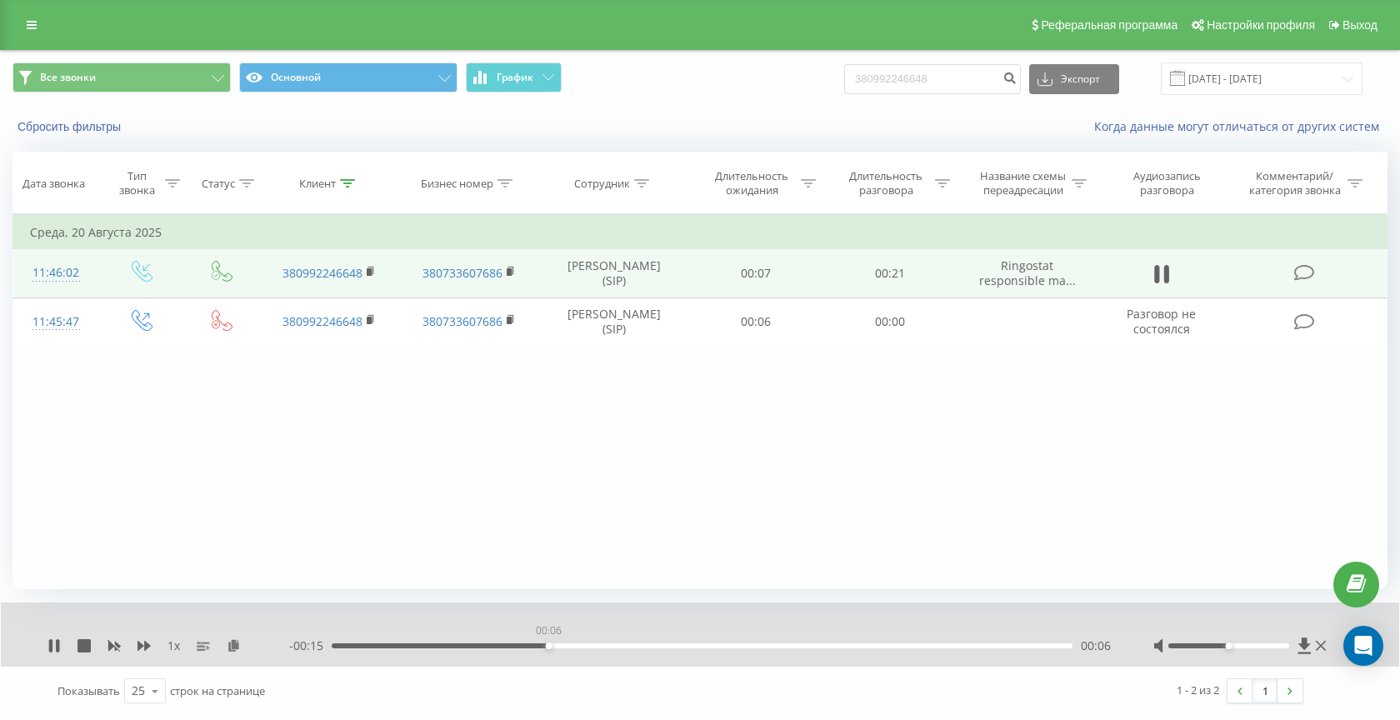
click at [549, 644] on div "00:06" at bounding box center [702, 646] width 741 height 5
click at [761, 646] on div "00:12" at bounding box center [702, 646] width 741 height 5
click at [669, 646] on div "00:10" at bounding box center [702, 646] width 741 height 5
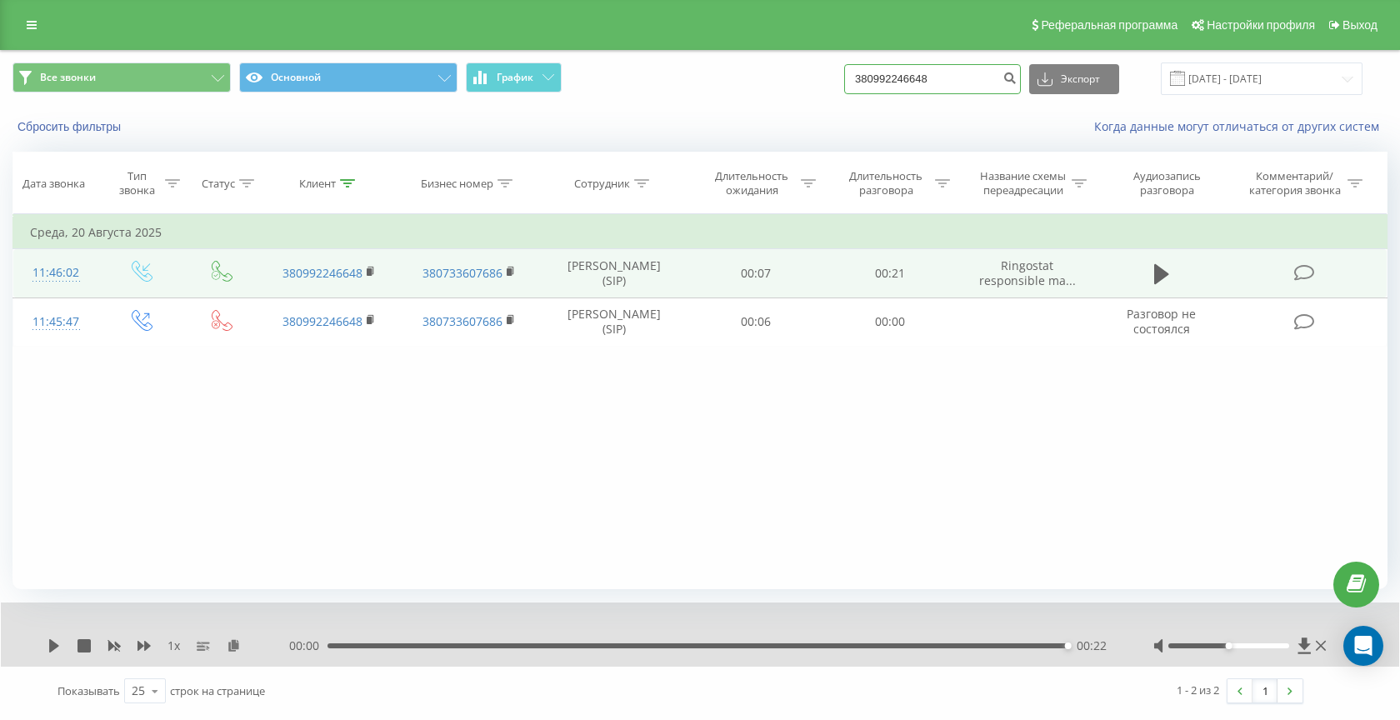
click at [920, 90] on input "380992246648" at bounding box center [932, 79] width 177 height 30
paste input "633427337"
type input "380633427337"
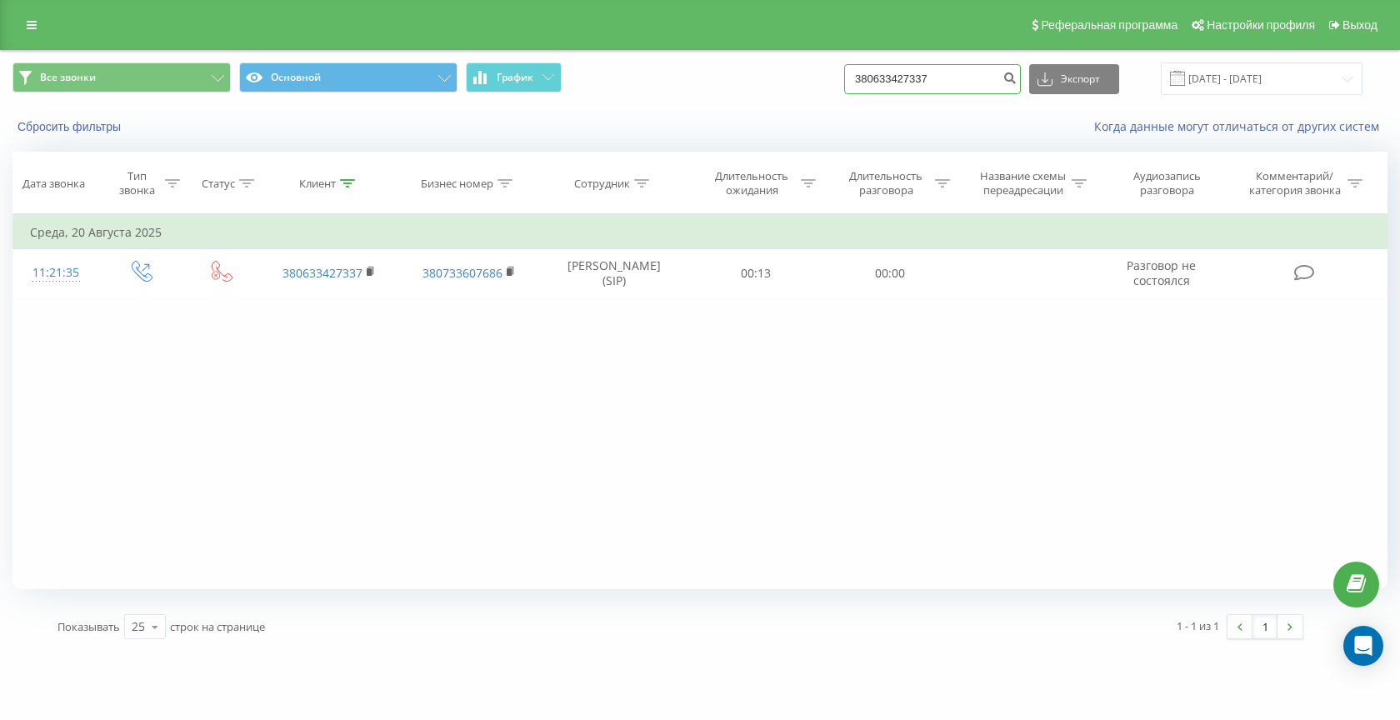
click at [953, 76] on input "380633427337" at bounding box center [932, 79] width 177 height 30
paste input "935855184"
type input "380935855184"
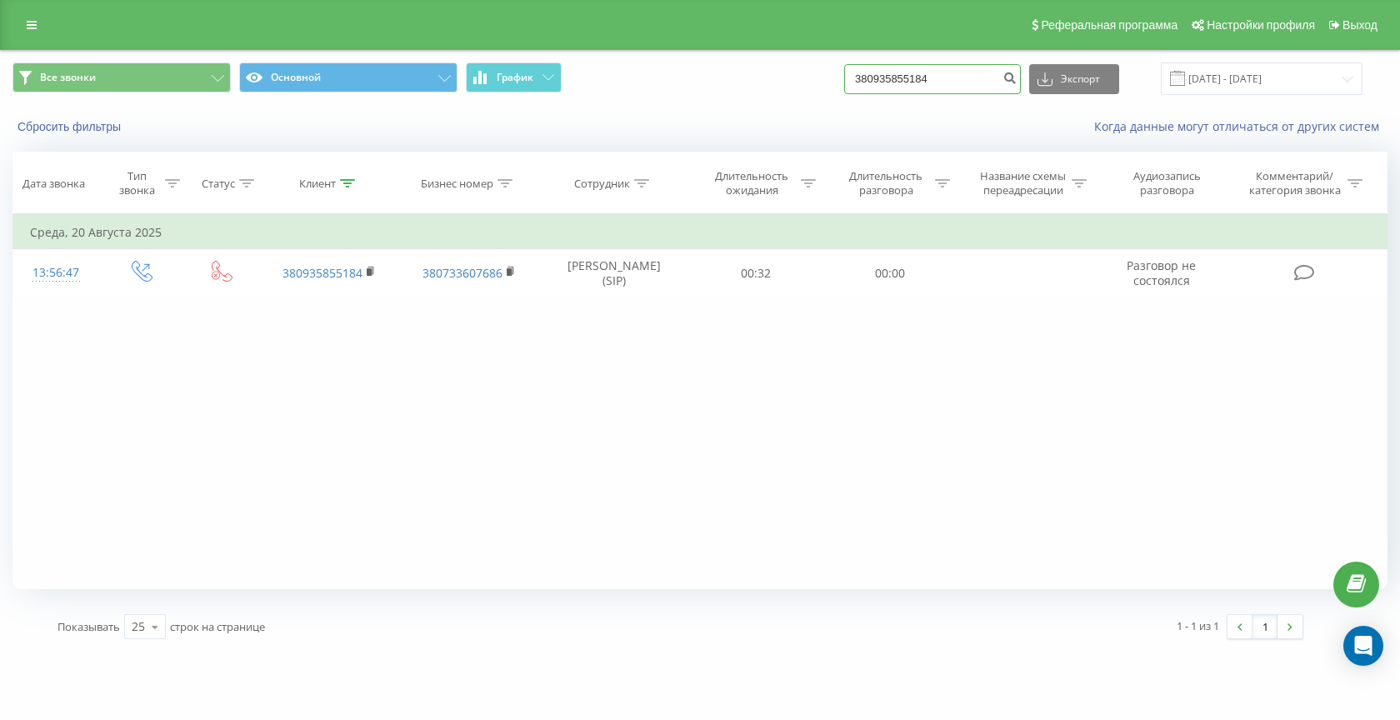
click at [937, 88] on input "380935855184" at bounding box center [932, 79] width 177 height 30
paste input "671971610"
type input "380671971610"
click at [919, 83] on input "380671971610" at bounding box center [932, 79] width 177 height 30
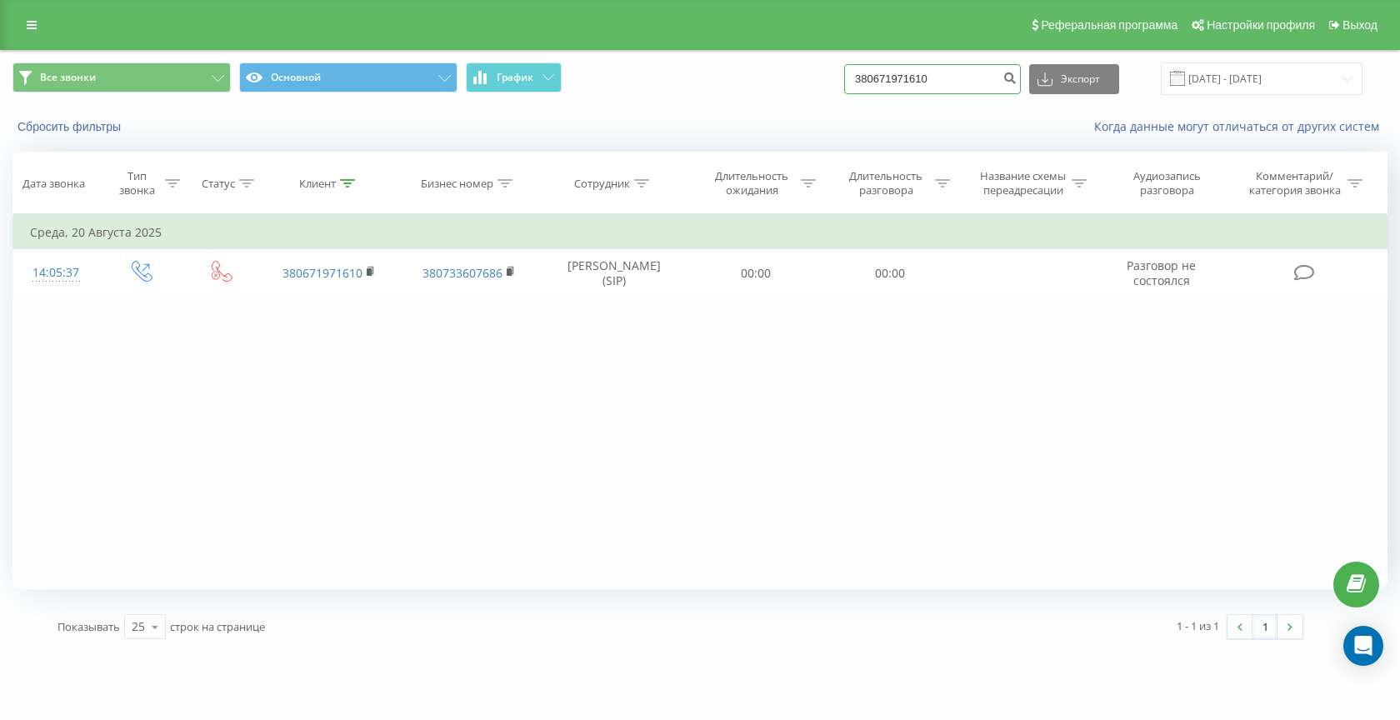
click at [919, 83] on input "380671971610" at bounding box center [932, 79] width 177 height 30
paste input "504264536"
type input "380504264536"
click at [942, 83] on input "380504264536" at bounding box center [932, 79] width 177 height 30
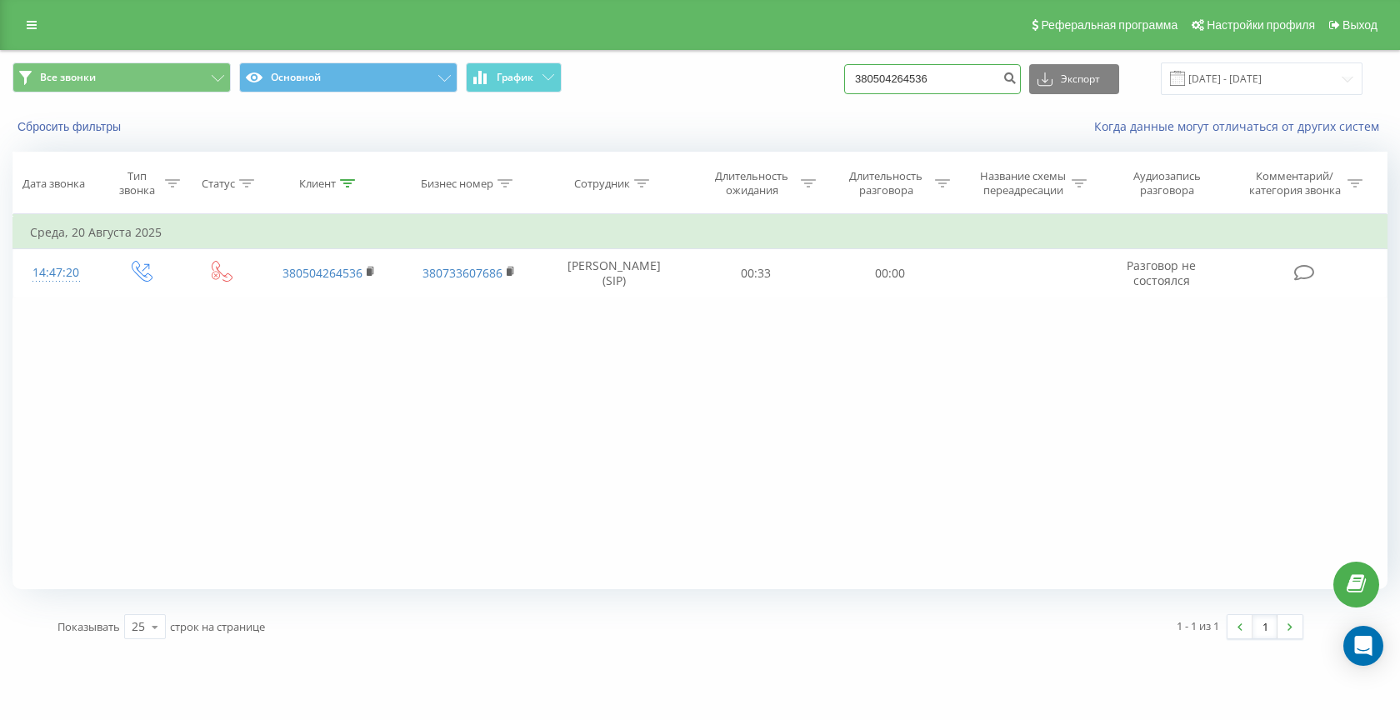
click at [942, 83] on input "380504264536" at bounding box center [932, 79] width 177 height 30
paste input "675067392"
type input "380675067392"
click at [939, 77] on input "380675067392" at bounding box center [932, 79] width 177 height 30
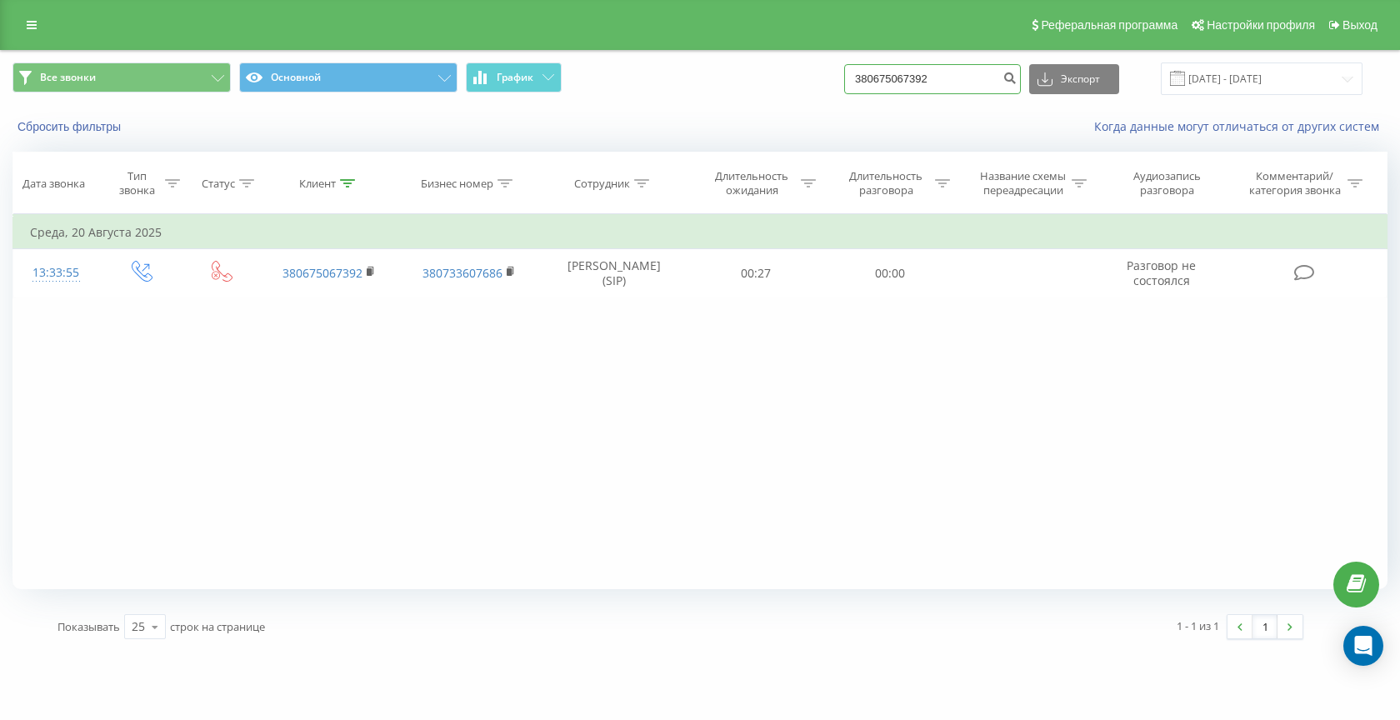
click at [939, 77] on input "380675067392" at bounding box center [932, 79] width 177 height 30
paste input "4492043"
type input "380674492043"
click at [954, 80] on input "380674492043" at bounding box center [932, 79] width 177 height 30
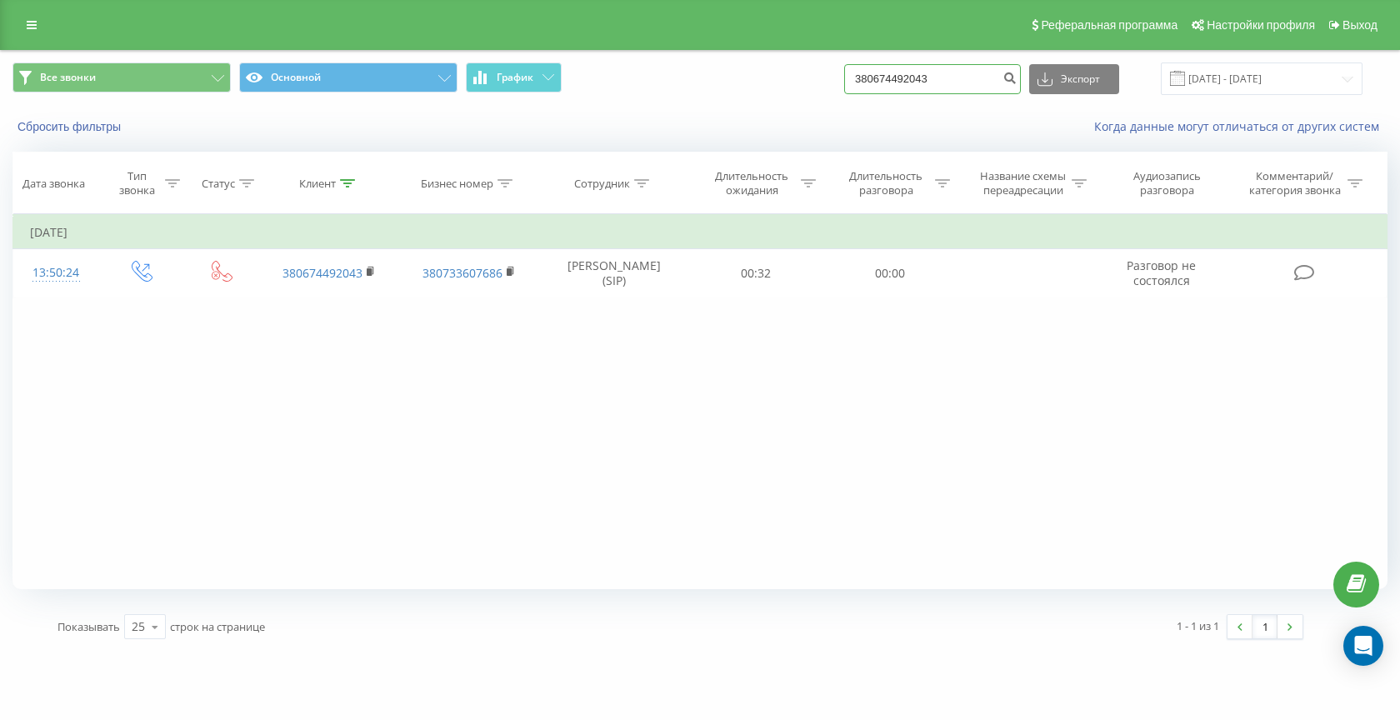
paste input "505402515"
type input "380505402515"
click at [931, 97] on div "Все звонки Основной График 380505402515 Экспорт .csv .xls .xlsx 19.06.2025 - 19…" at bounding box center [700, 79] width 1399 height 56
click at [952, 78] on input "380505402515" at bounding box center [932, 79] width 177 height 30
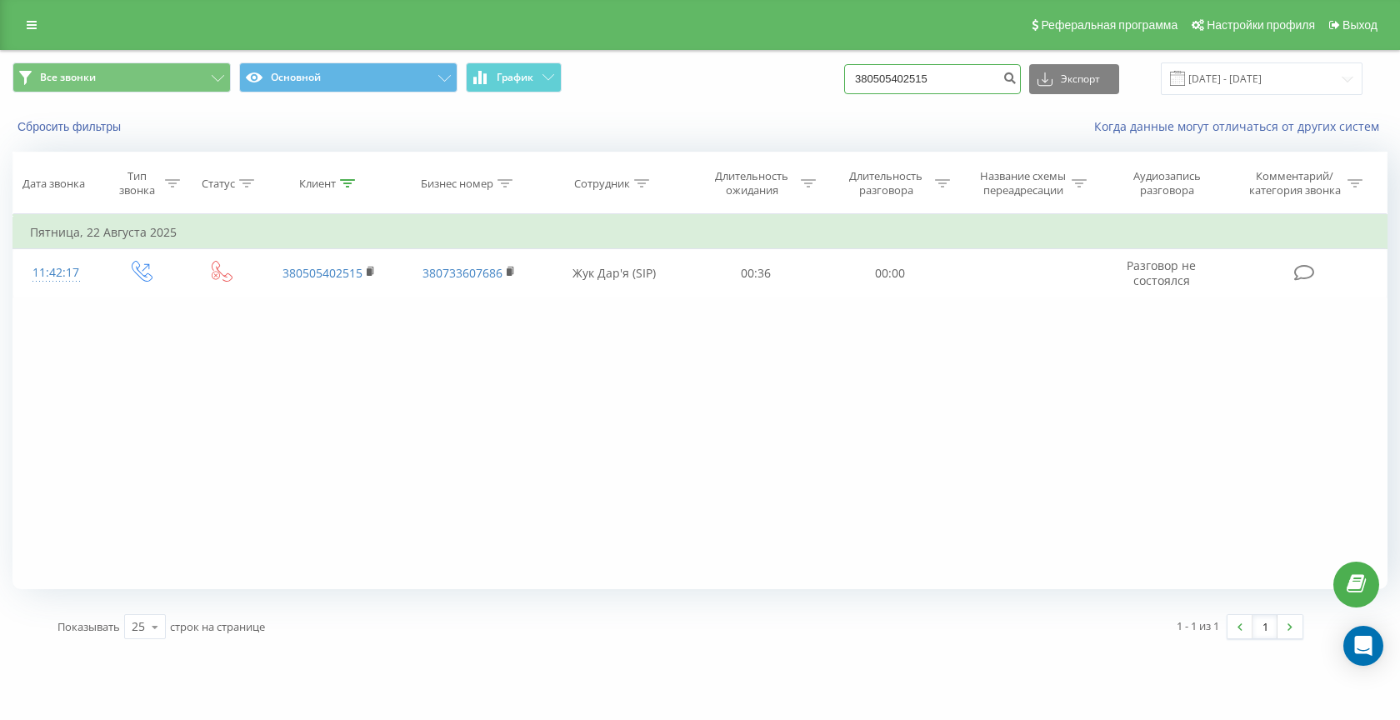
click at [952, 78] on input "380505402515" at bounding box center [932, 79] width 177 height 30
paste input "967017171"
type input "380967017171"
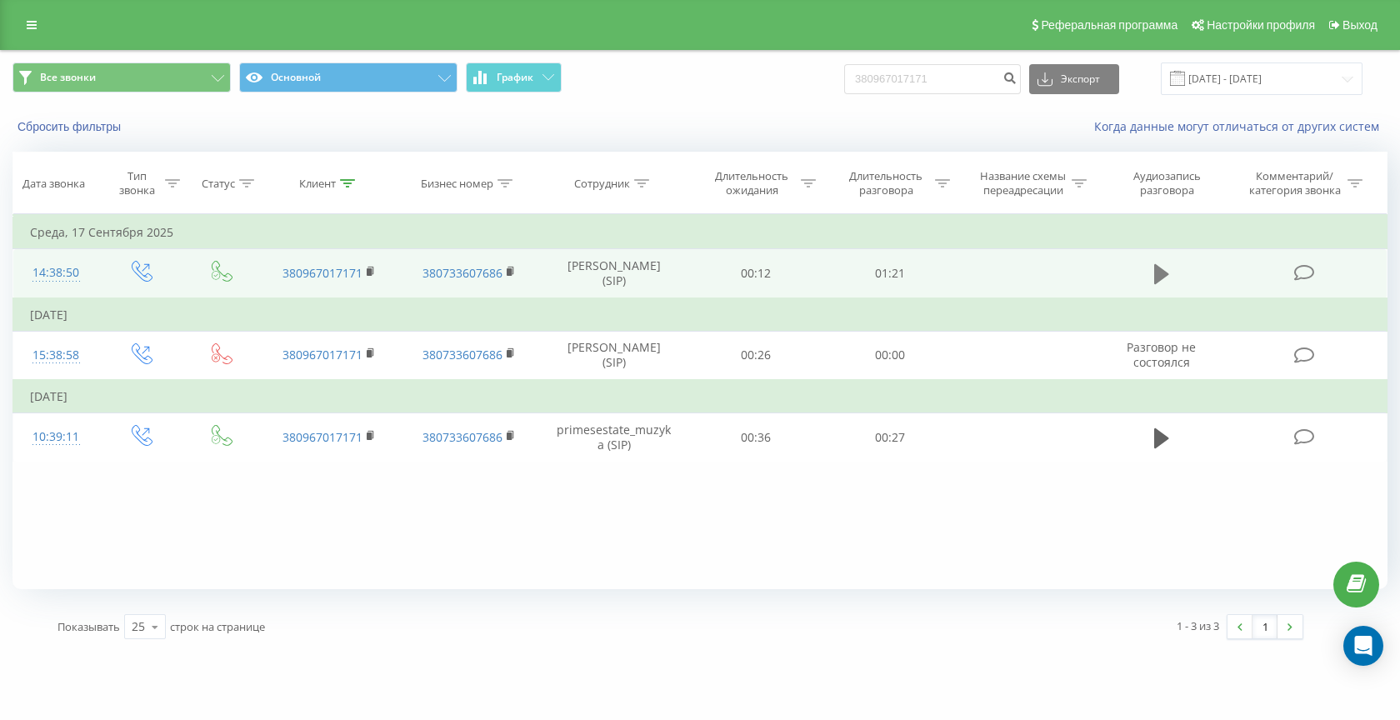
click at [1158, 273] on icon at bounding box center [1162, 274] width 15 height 20
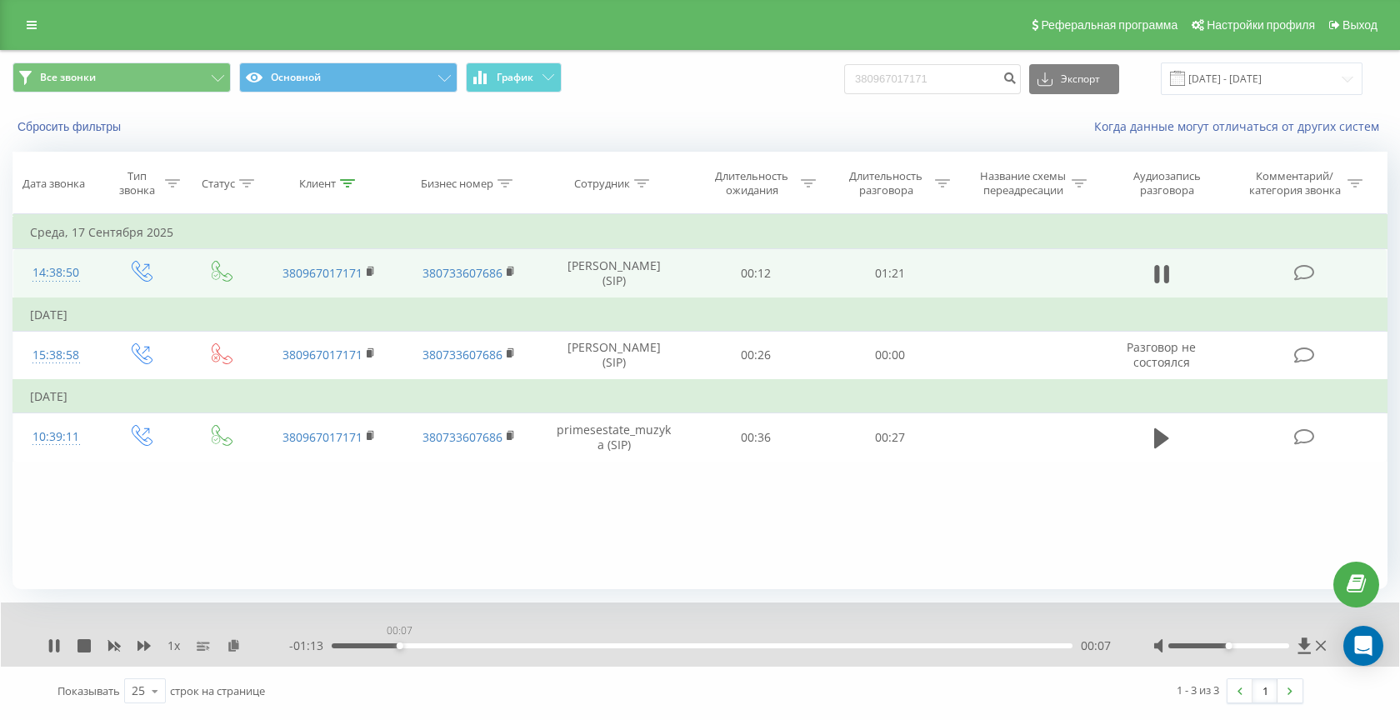
click at [399, 645] on div "00:07" at bounding box center [702, 646] width 741 height 5
click at [509, 646] on div "00:09" at bounding box center [702, 646] width 741 height 5
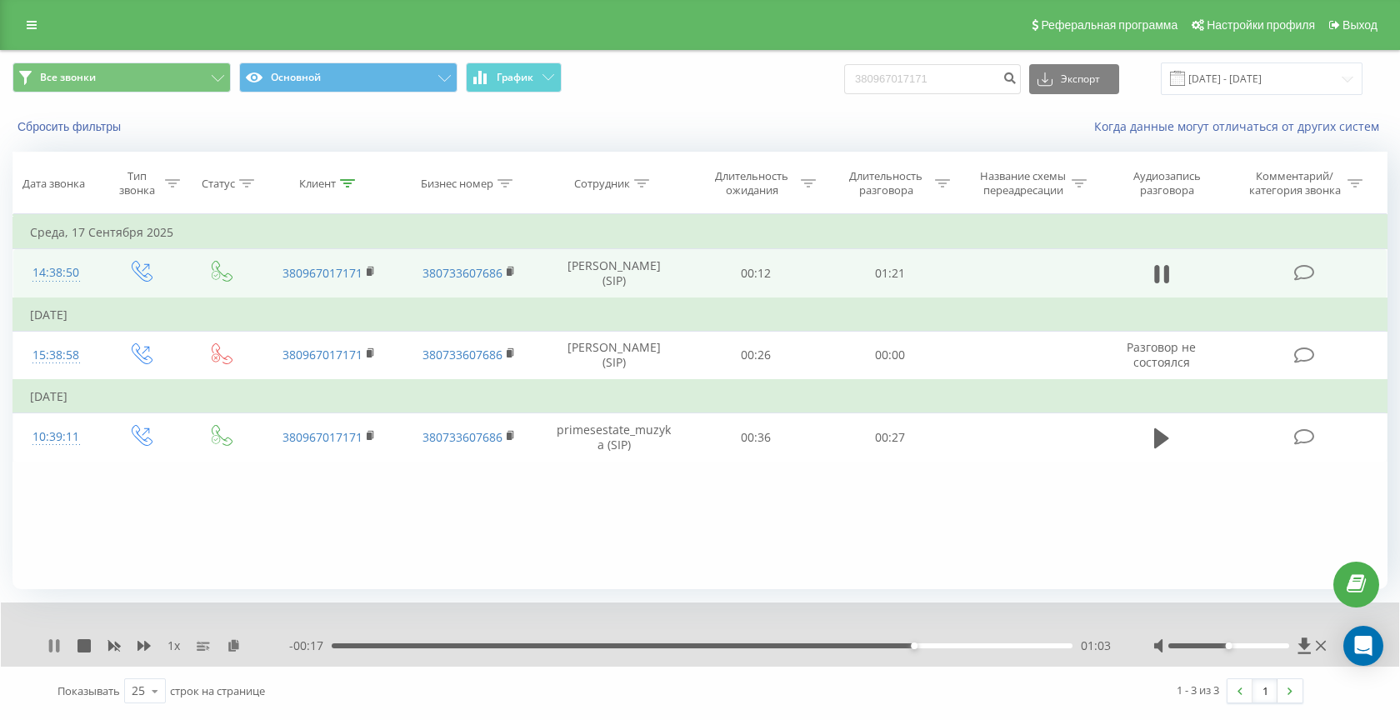
click at [53, 647] on icon at bounding box center [54, 645] width 13 height 13
click at [939, 82] on input "380967017171" at bounding box center [932, 79] width 177 height 30
paste input "95616972"
type input "380995616972"
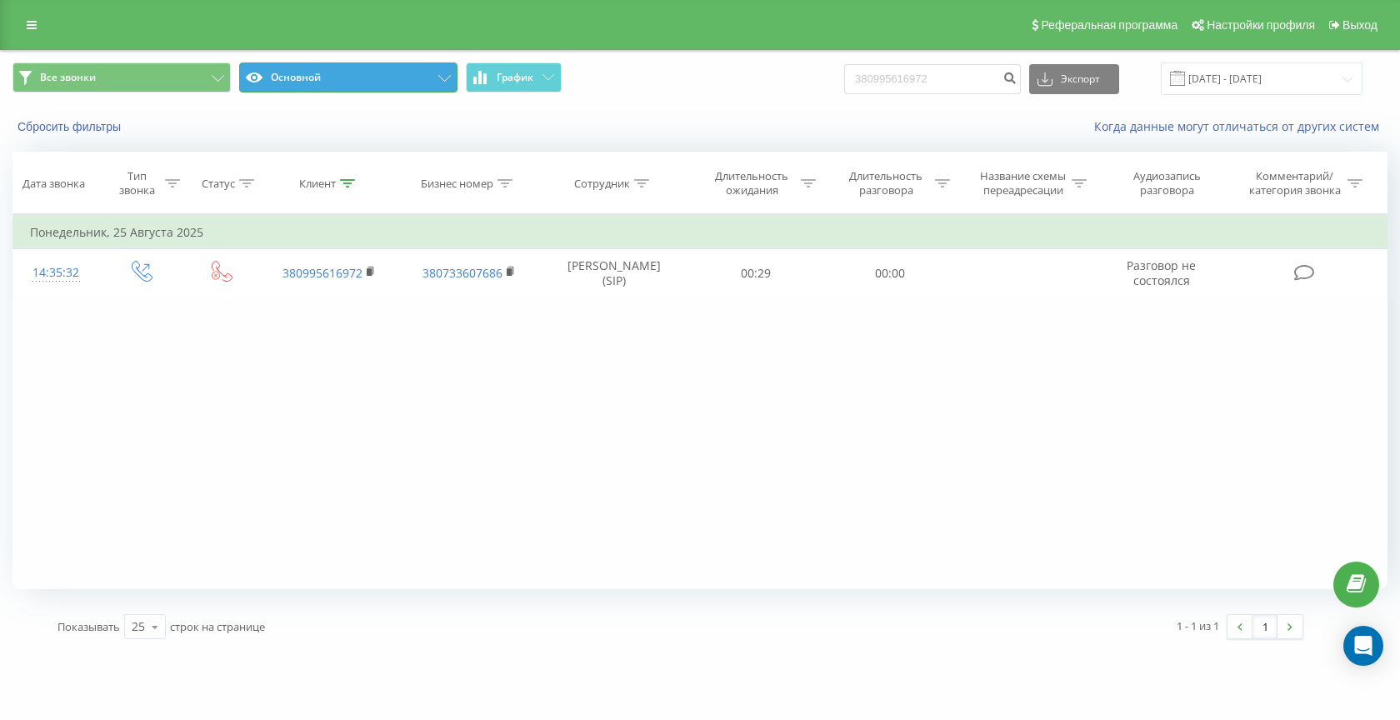
click at [320, 76] on button "Основной" at bounding box center [348, 78] width 218 height 30
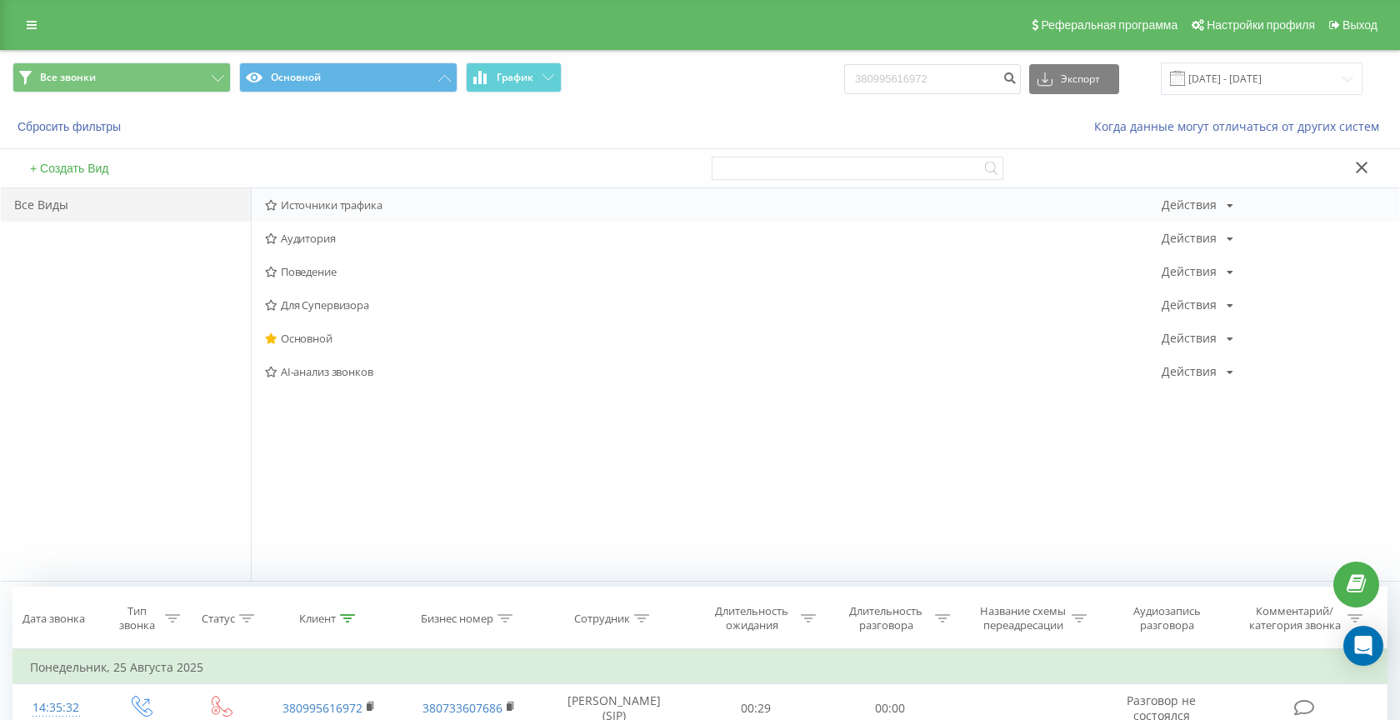
click at [308, 206] on span "Источники трафика" at bounding box center [713, 205] width 897 height 12
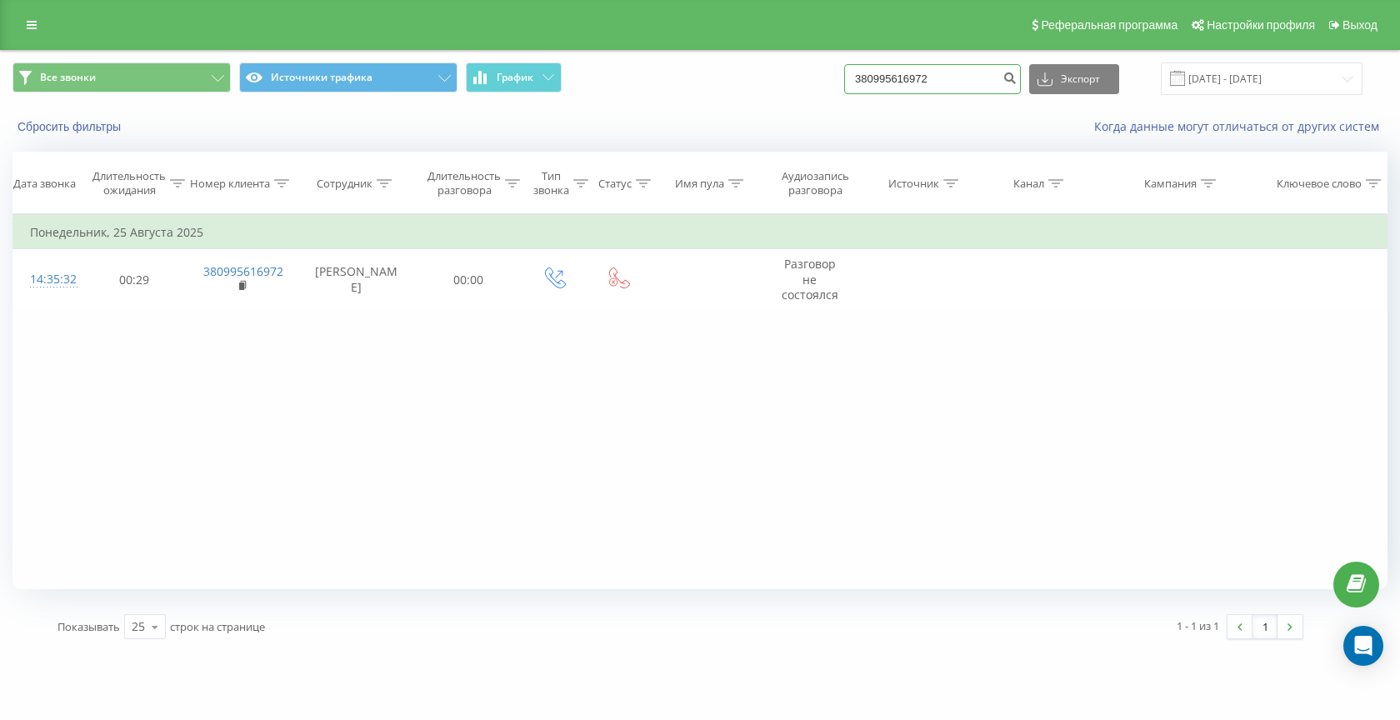
click at [920, 68] on input "380995616972" at bounding box center [932, 79] width 177 height 30
paste input "666771993"
type input "380666771993"
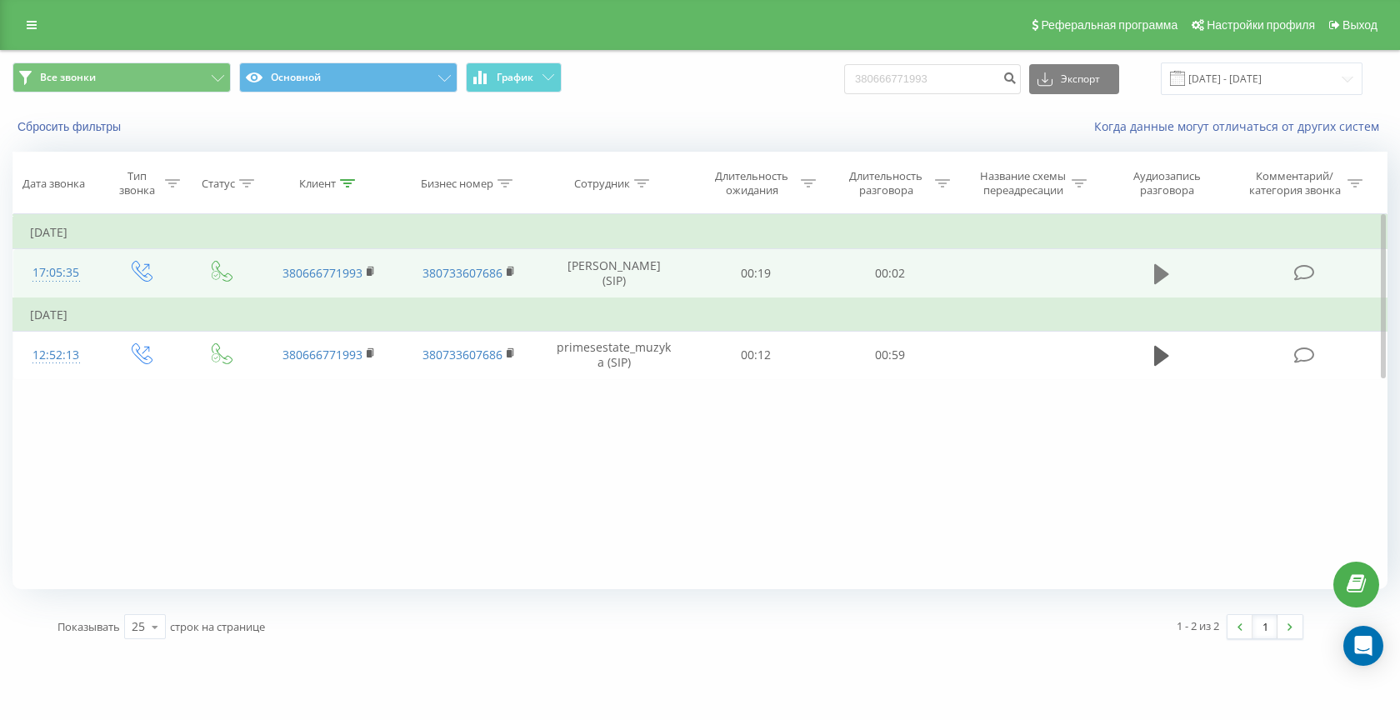
click at [1167, 270] on icon at bounding box center [1162, 274] width 15 height 23
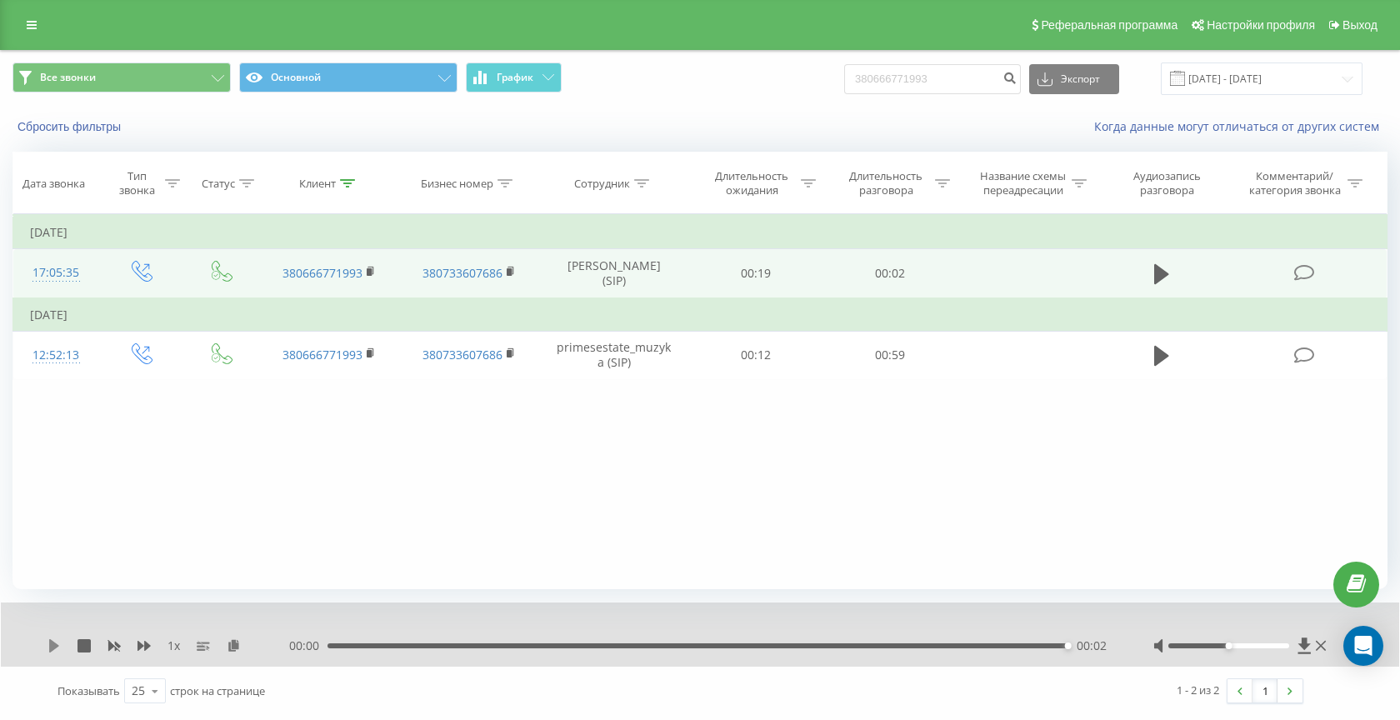
click at [55, 647] on icon at bounding box center [54, 645] width 10 height 13
